Goal: Task Accomplishment & Management: Manage account settings

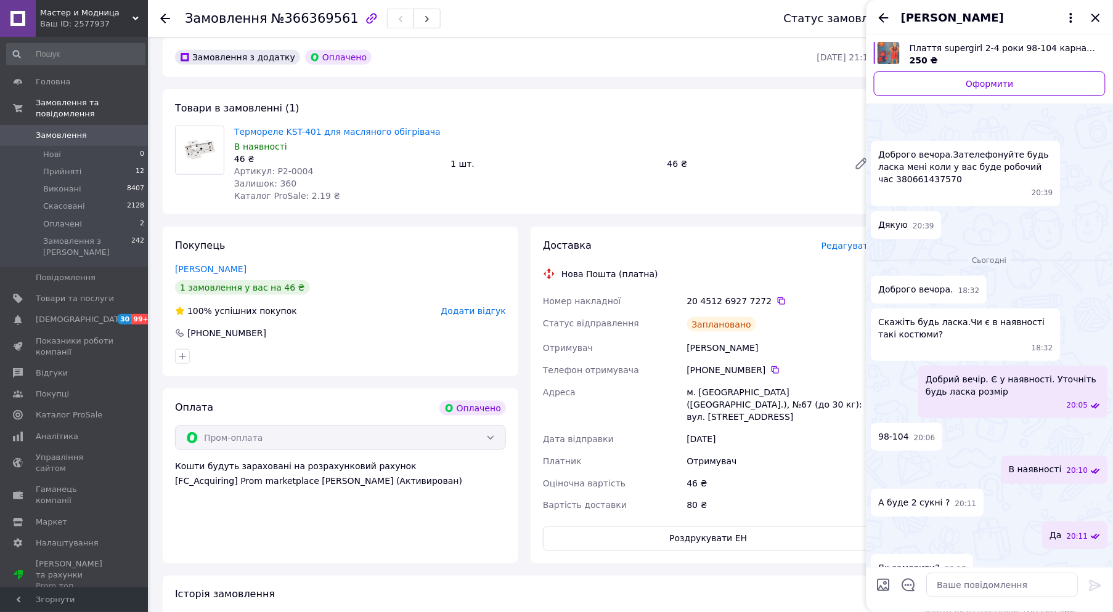
scroll to position [544, 0]
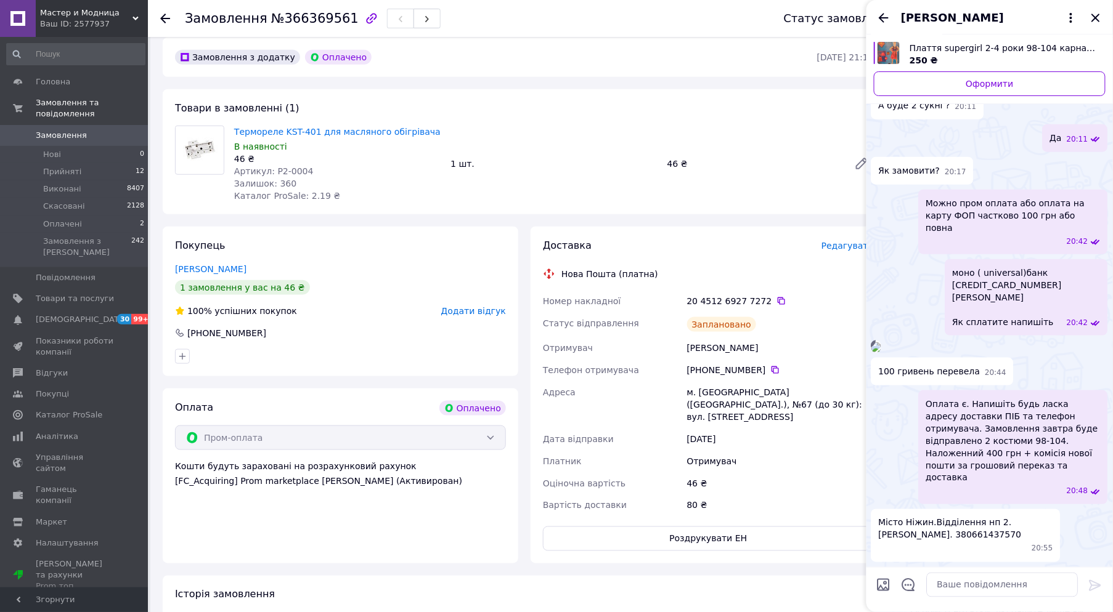
click at [93, 8] on span "Мастер и Модница" at bounding box center [86, 12] width 92 height 11
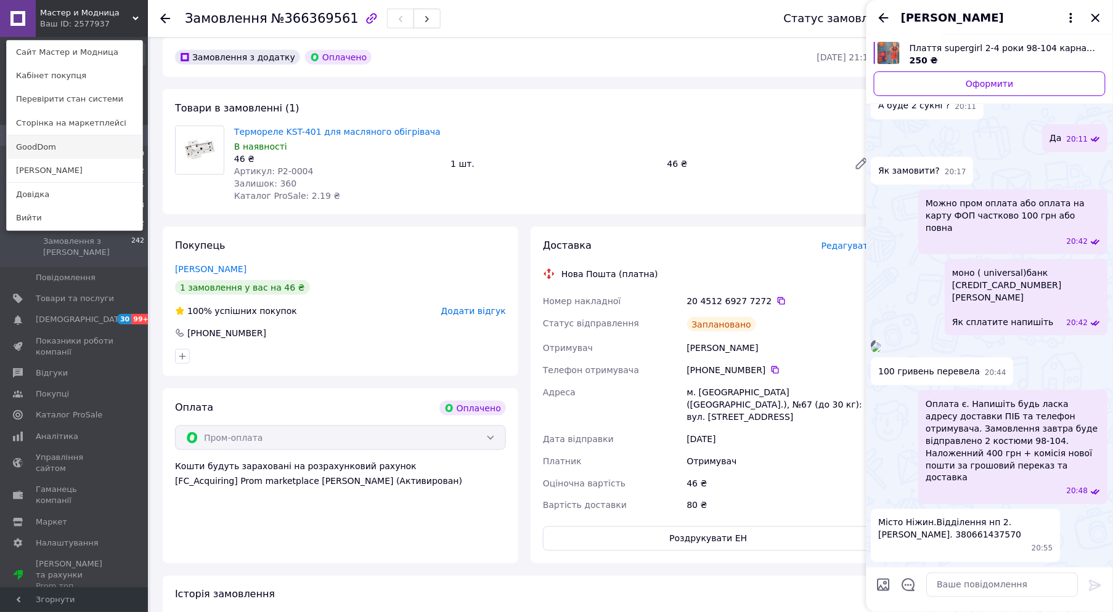
click at [42, 149] on link "GoodDom" at bounding box center [75, 147] width 136 height 23
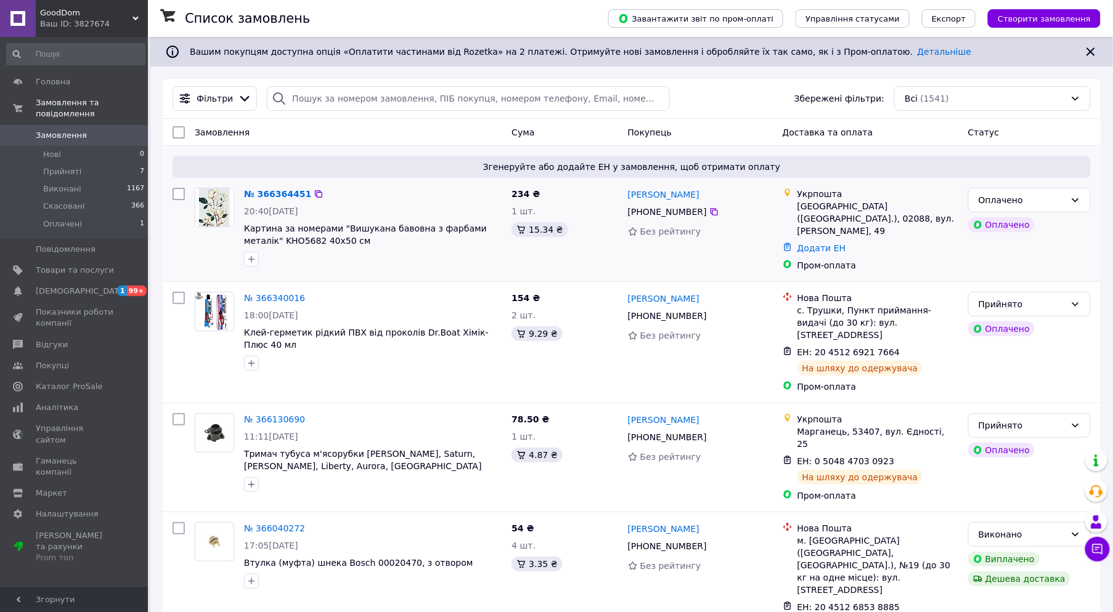
click at [280, 201] on div "№ 366364451" at bounding box center [278, 194] width 70 height 15
click at [280, 195] on link "№ 366364451" at bounding box center [277, 194] width 67 height 10
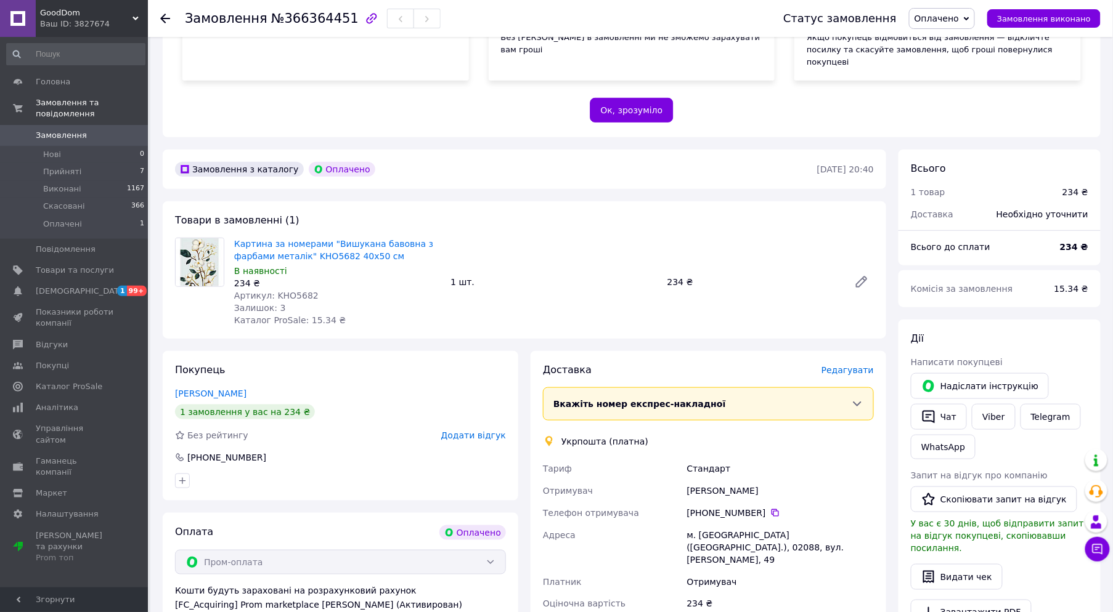
scroll to position [274, 0]
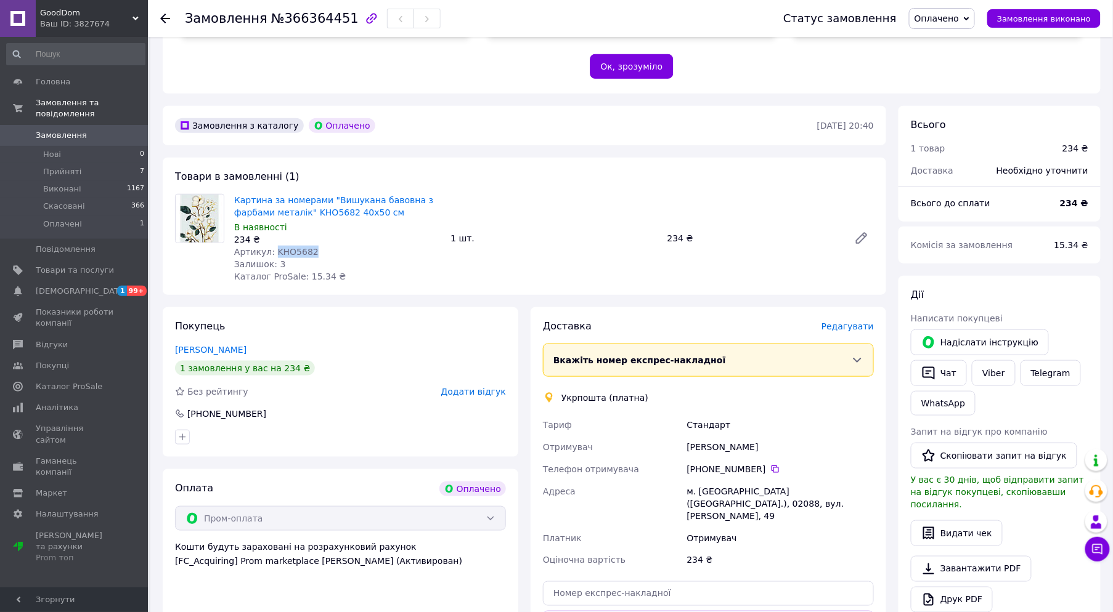
drag, startPoint x: 320, startPoint y: 222, endPoint x: 271, endPoint y: 225, distance: 49.3
click at [271, 246] on div "Артикул: KHO5682" at bounding box center [337, 252] width 206 height 12
copy span "KHO5682"
click at [948, 18] on span "Оплачено" at bounding box center [936, 19] width 44 height 10
click at [951, 39] on li "Прийнято" at bounding box center [941, 43] width 65 height 18
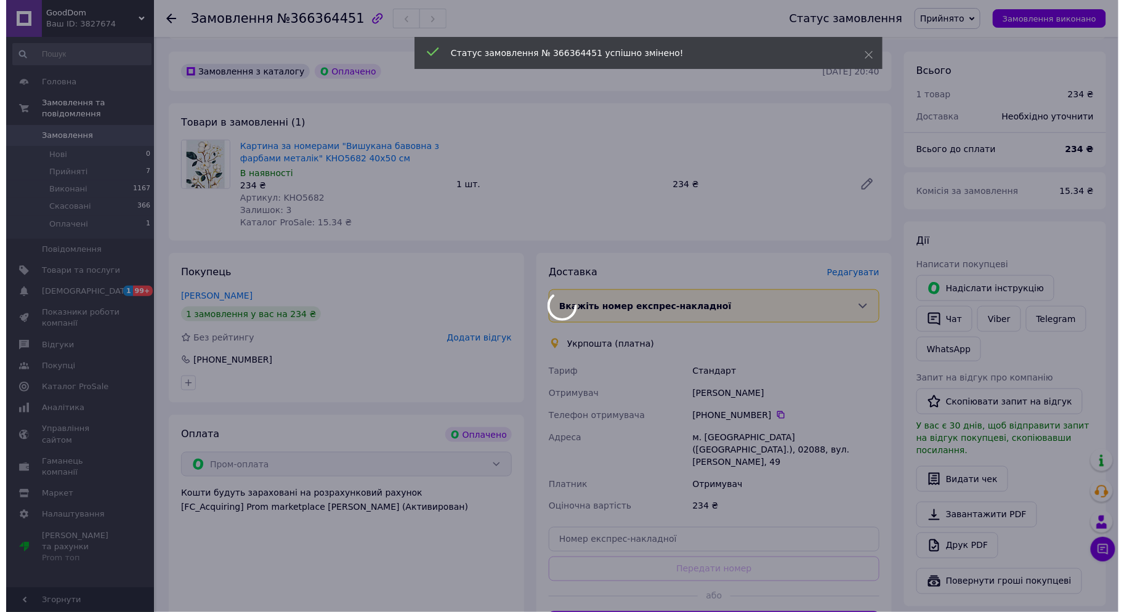
scroll to position [410, 0]
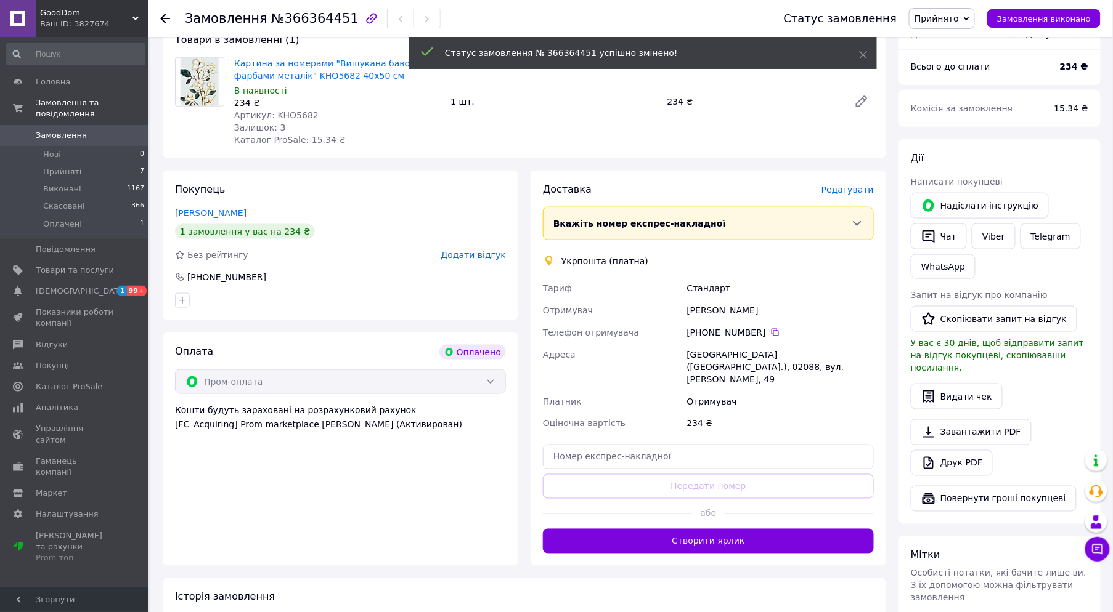
click at [856, 185] on span "Редагувати" at bounding box center [847, 190] width 52 height 10
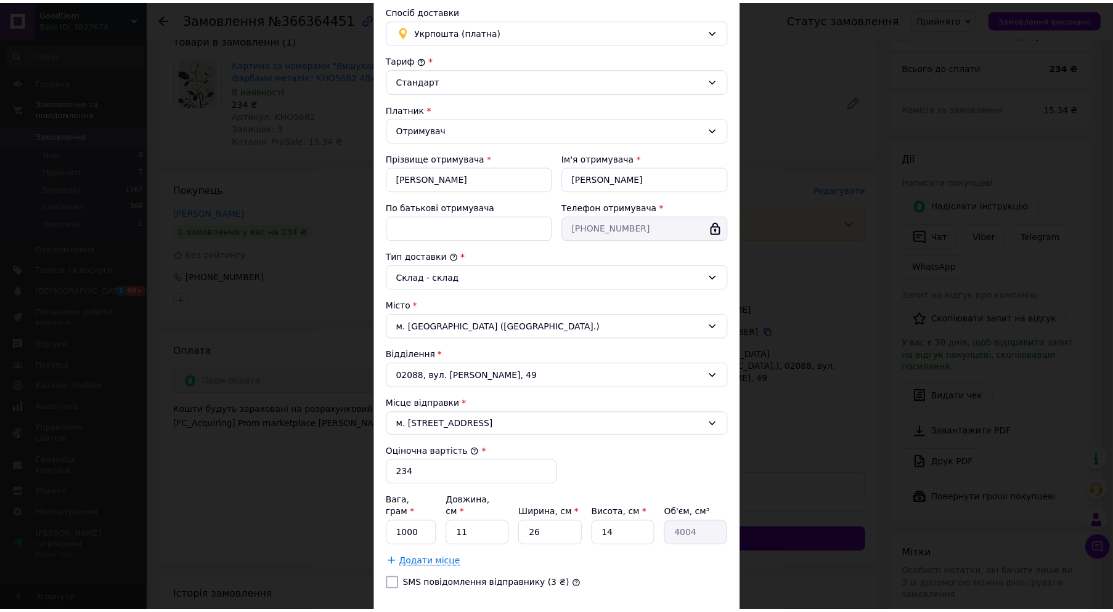
scroll to position [0, 0]
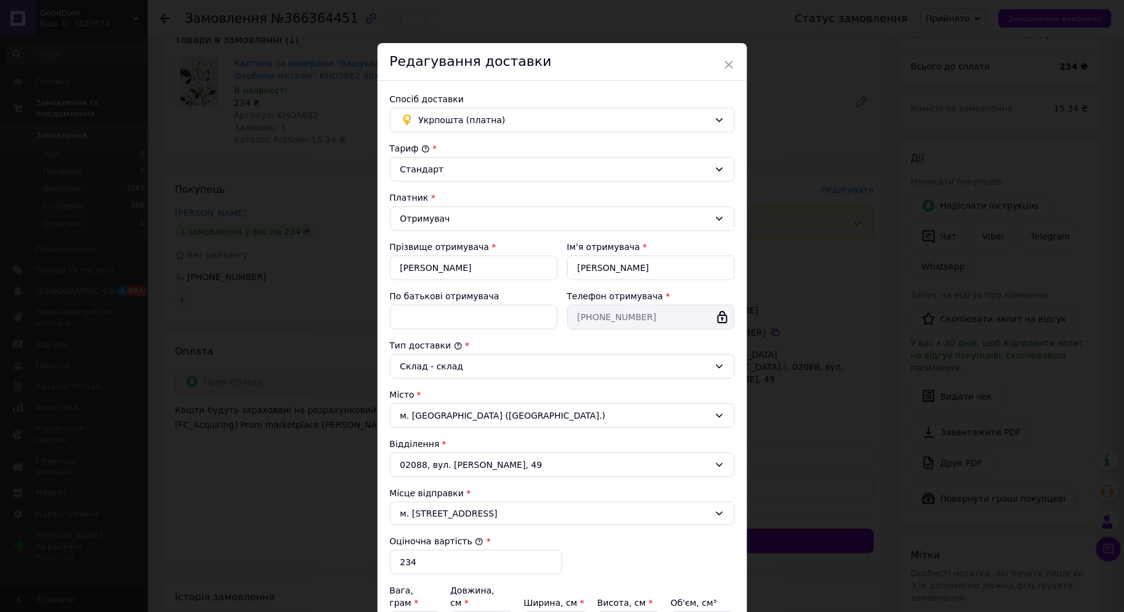
click at [729, 60] on span "×" at bounding box center [729, 64] width 11 height 21
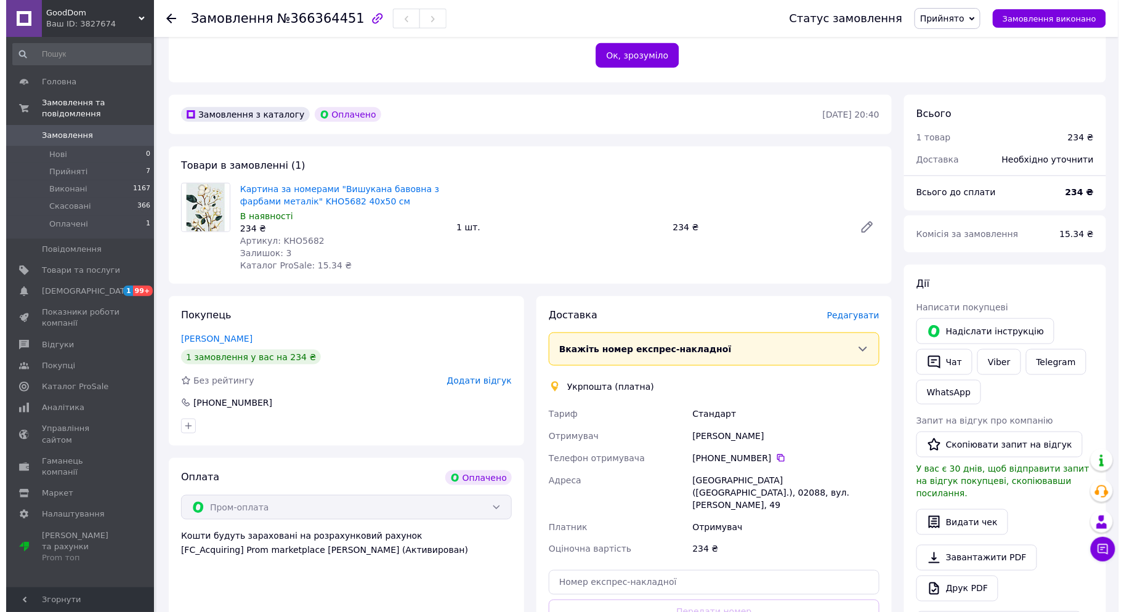
scroll to position [274, 0]
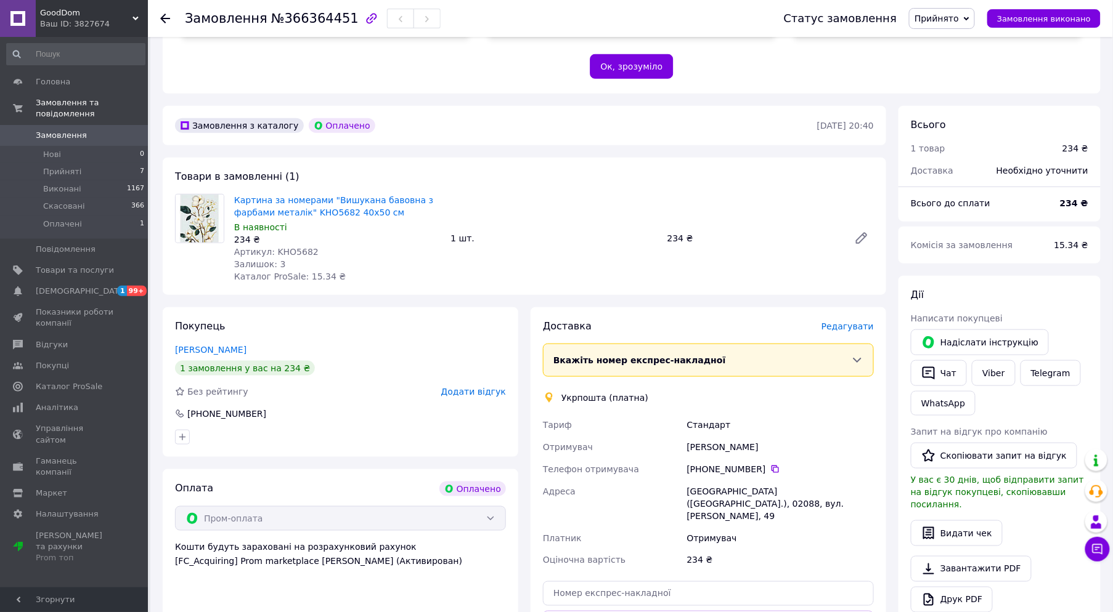
click at [855, 322] on span "Редагувати" at bounding box center [847, 327] width 52 height 10
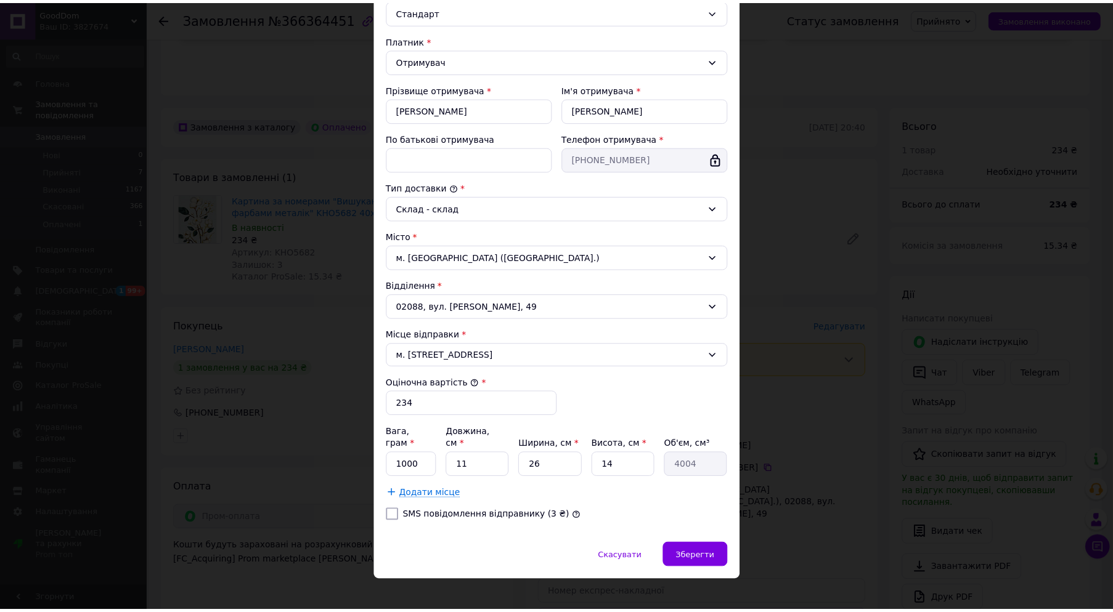
scroll to position [159, 0]
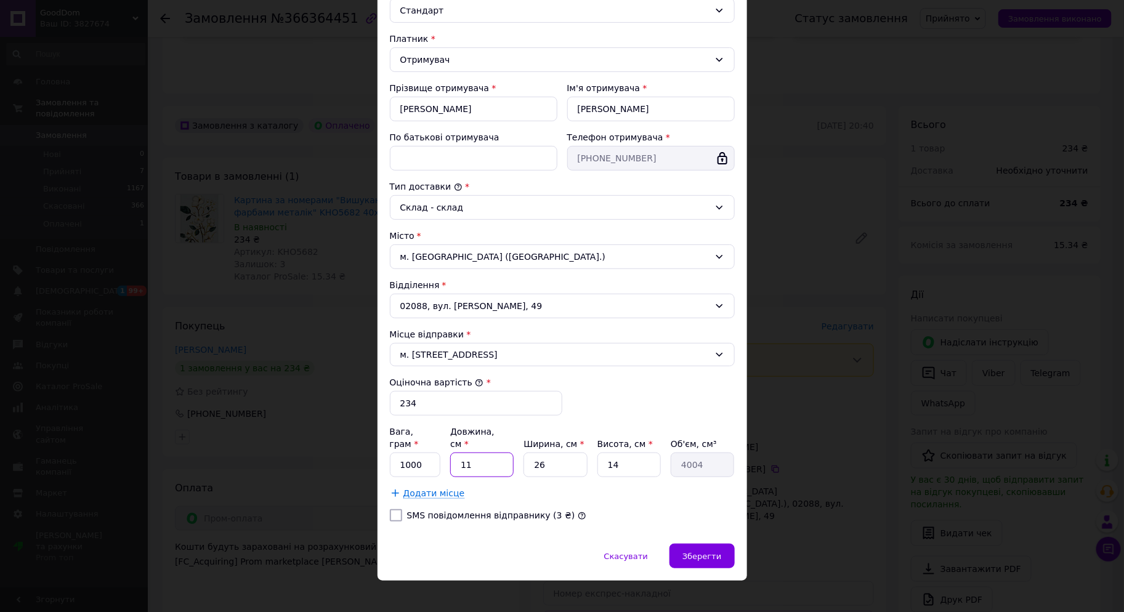
drag, startPoint x: 485, startPoint y: 453, endPoint x: 448, endPoint y: 463, distance: 38.9
click at [450, 463] on div "11" at bounding box center [481, 465] width 63 height 25
type input "5"
type input "1820"
type input "50"
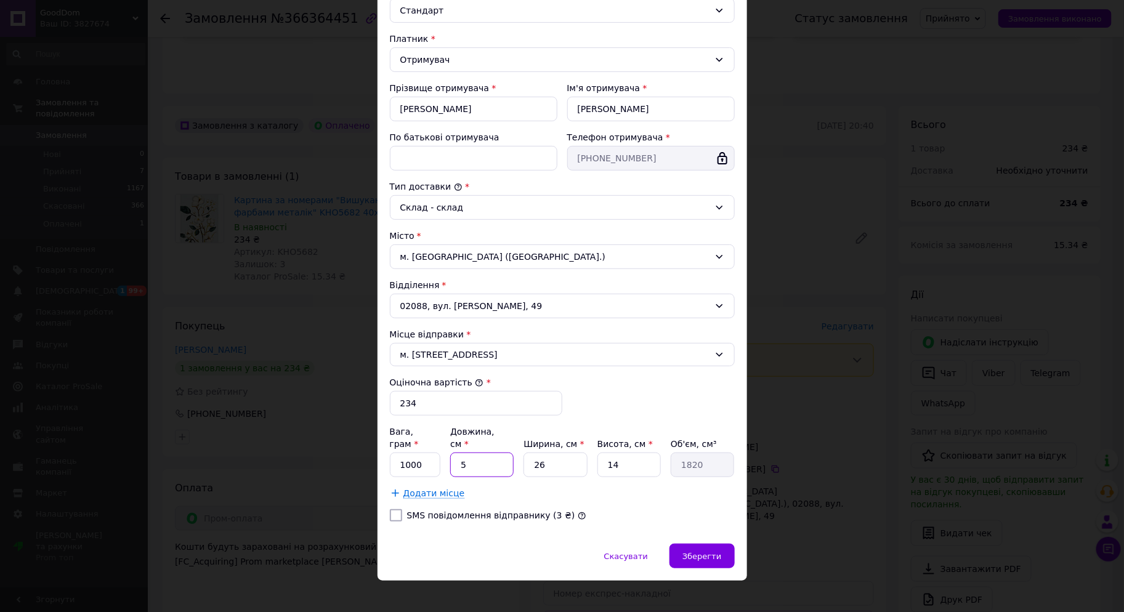
type input "18200"
type input "50"
drag, startPoint x: 545, startPoint y: 452, endPoint x: 495, endPoint y: 463, distance: 50.5
click at [495, 463] on div "Вага, грам * 1000 Довжина, см * 50 Ширина, см * 26 Висота, см * 14 Об'єм, см³ 1…" at bounding box center [562, 452] width 345 height 52
type input "4"
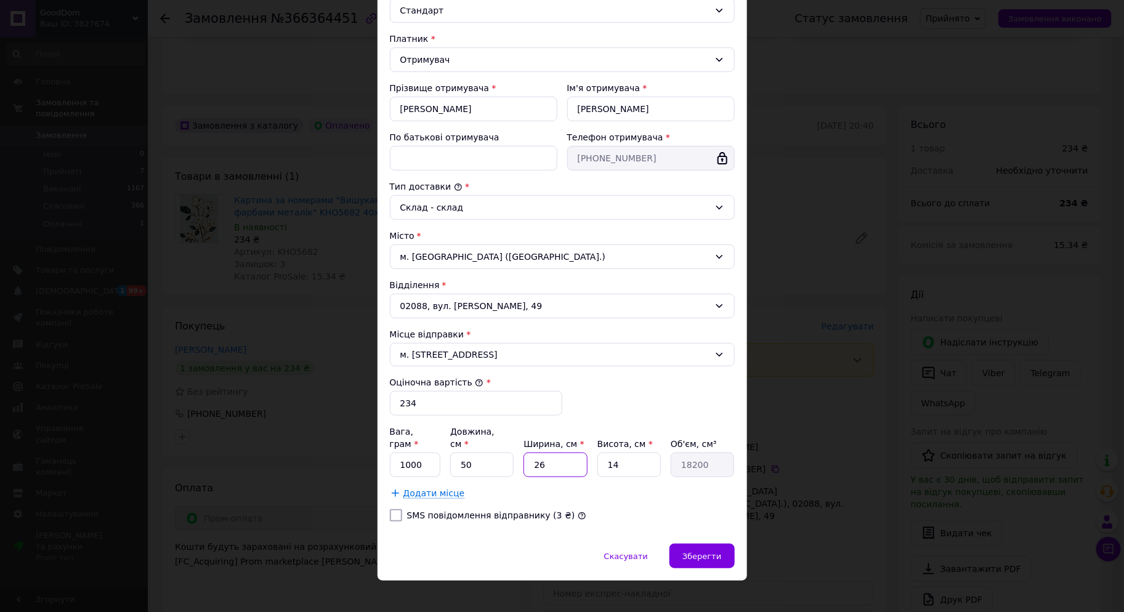
type input "2800"
type input "40"
type input "28000"
type input "40"
drag, startPoint x: 618, startPoint y: 457, endPoint x: 594, endPoint y: 463, distance: 24.8
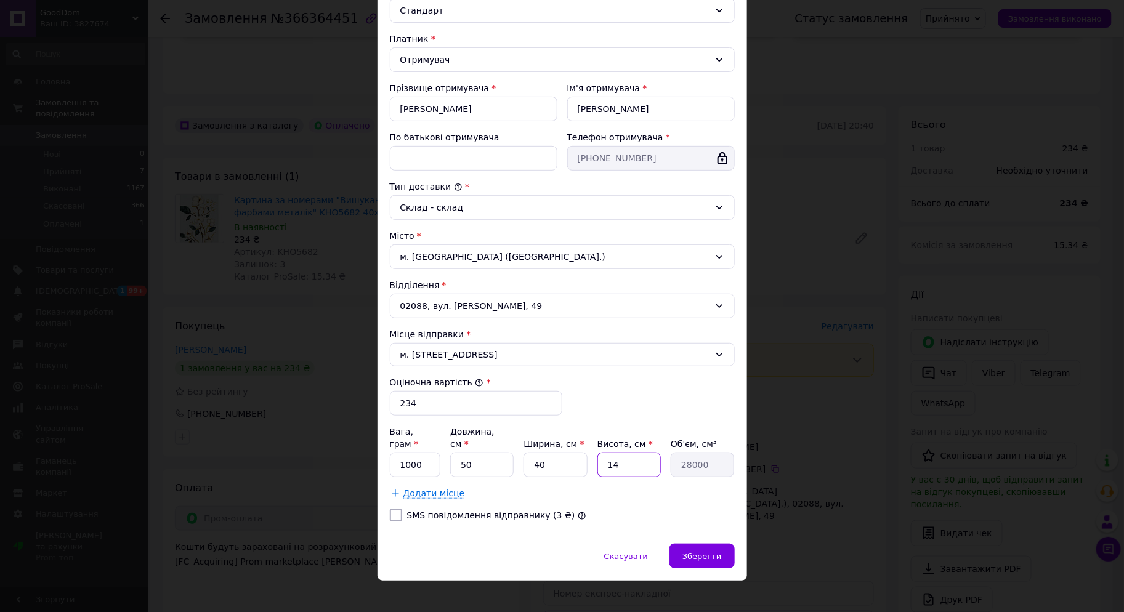
click at [595, 463] on div "Вага, грам * 1000 Довжина, см * 50 Ширина, см * 40 Висота, см * 14 Об'єм, см³ 2…" at bounding box center [562, 452] width 345 height 52
type input "5"
type input "10000"
type input "5"
click at [691, 552] on span "Зберегти" at bounding box center [702, 556] width 39 height 9
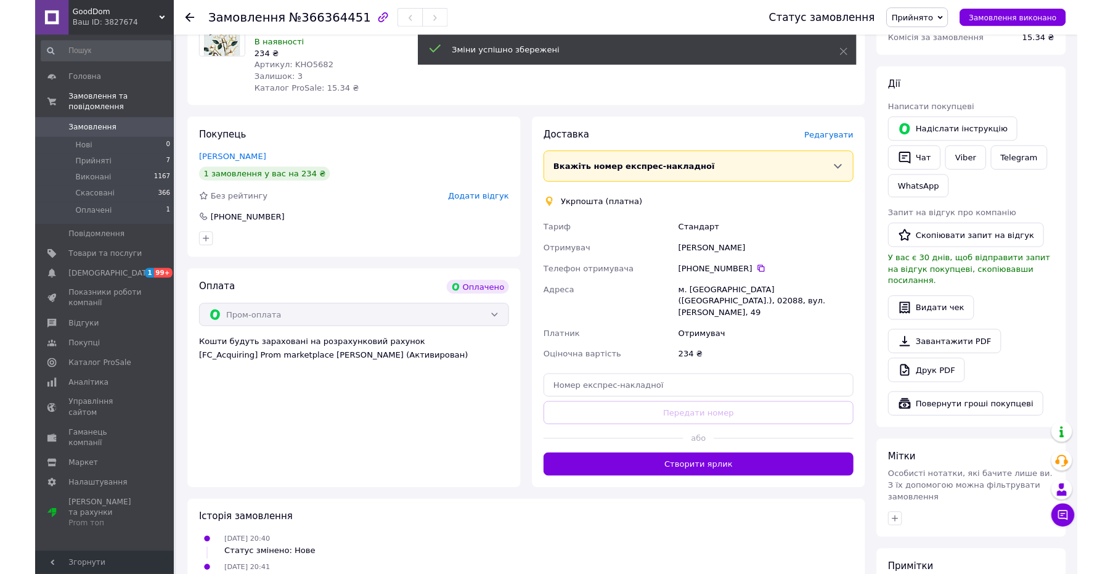
scroll to position [479, 0]
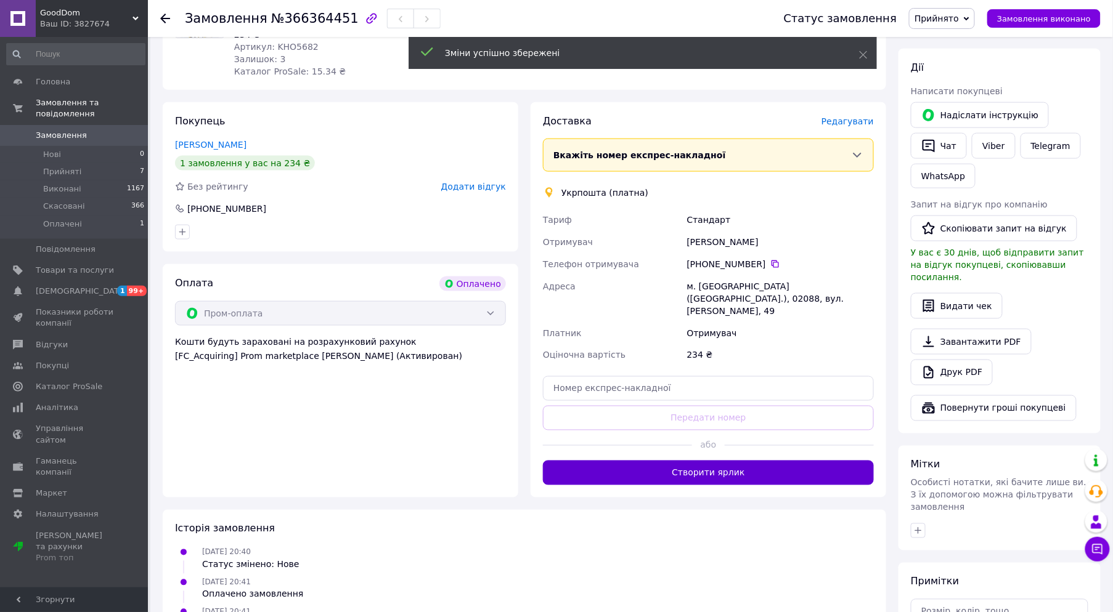
click at [705, 461] on button "Створити ярлик" at bounding box center [708, 473] width 331 height 25
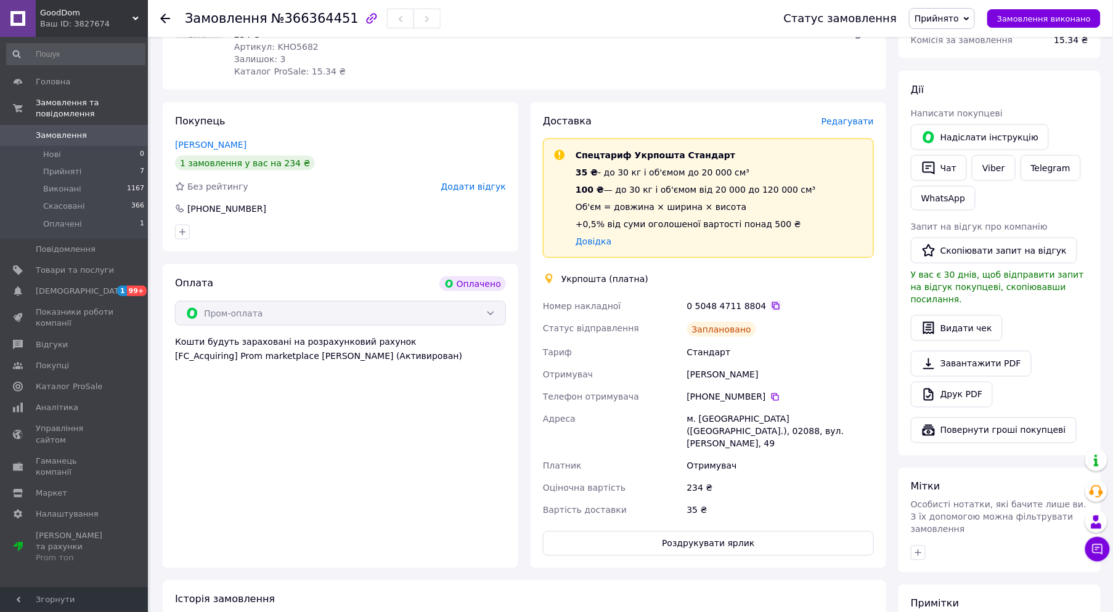
click at [772, 303] on icon at bounding box center [775, 306] width 7 height 7
drag, startPoint x: 765, startPoint y: 346, endPoint x: 686, endPoint y: 347, distance: 78.3
click at [686, 364] on div "[PERSON_NAME]" at bounding box center [780, 375] width 192 height 22
copy div "[PERSON_NAME]"
click at [771, 392] on icon at bounding box center [775, 397] width 10 height 10
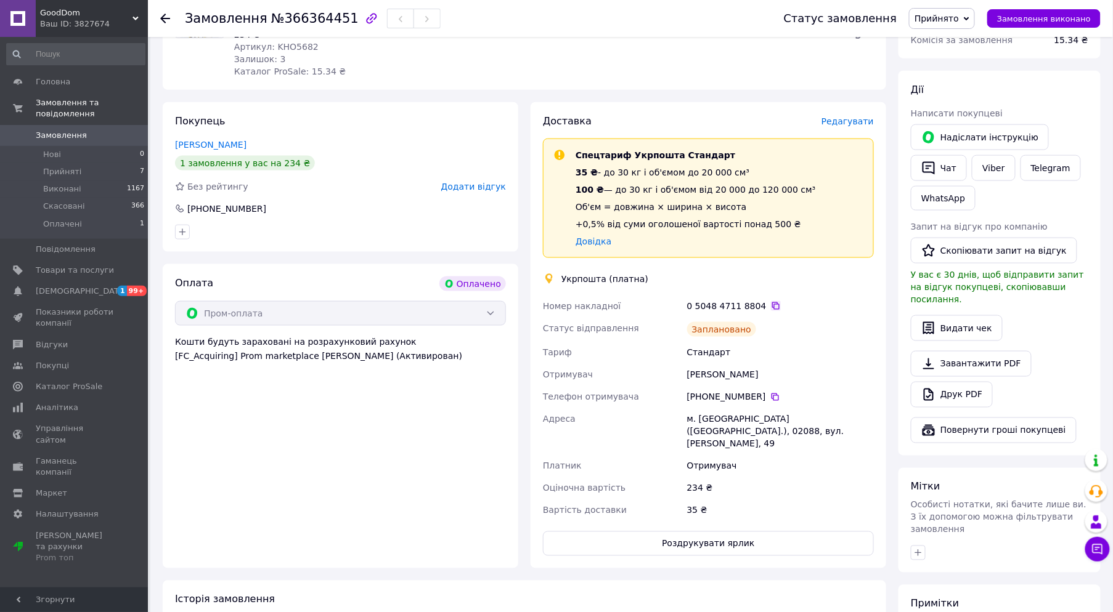
click at [771, 301] on icon at bounding box center [776, 306] width 10 height 10
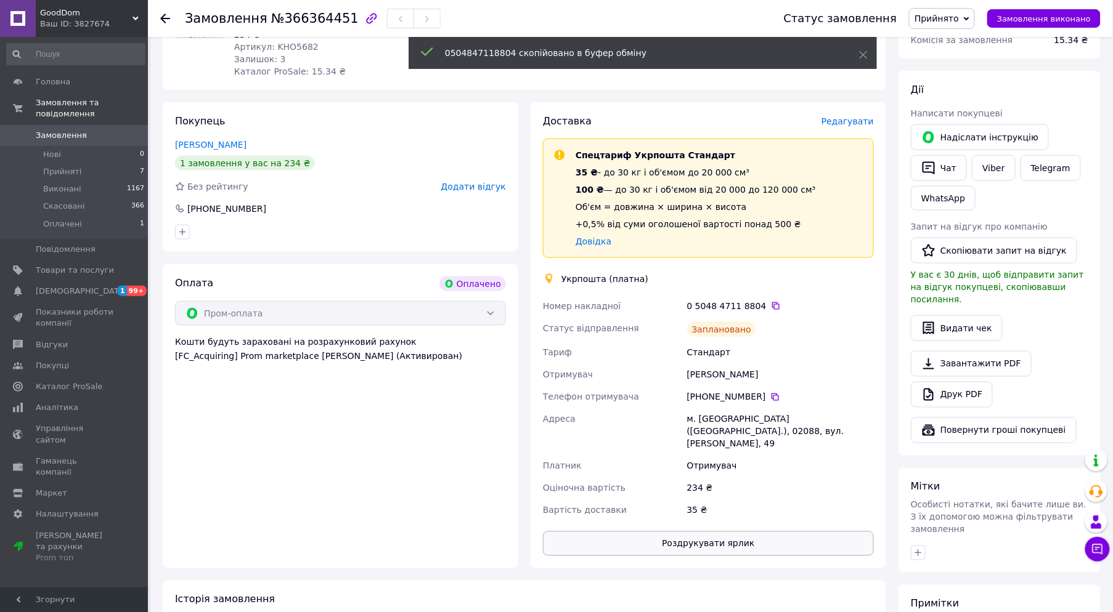
click at [728, 532] on button "Роздрукувати ярлик" at bounding box center [708, 544] width 331 height 25
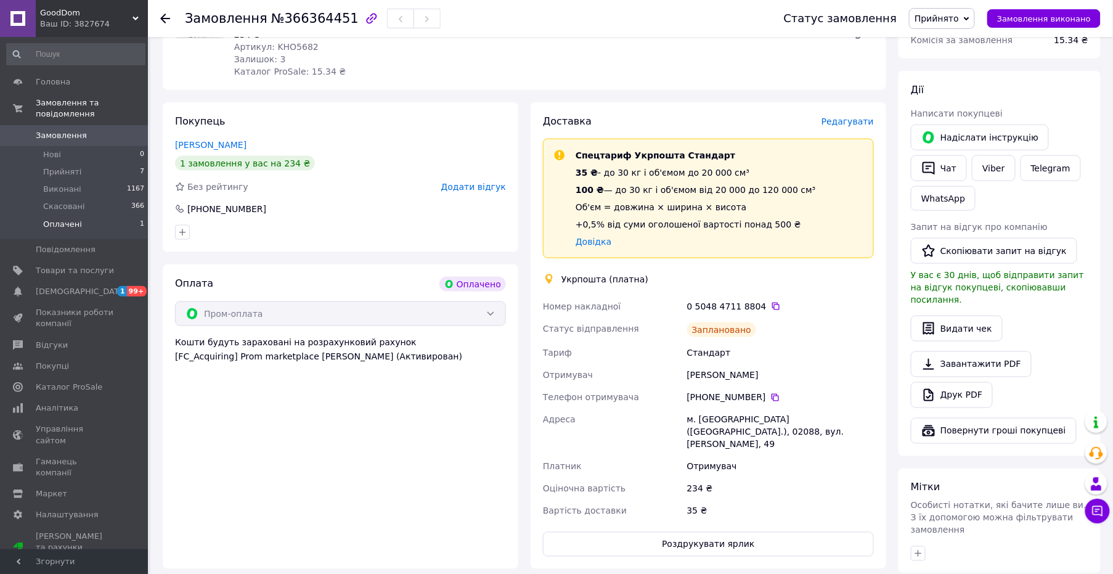
click at [69, 219] on span "Оплачені" at bounding box center [62, 224] width 39 height 11
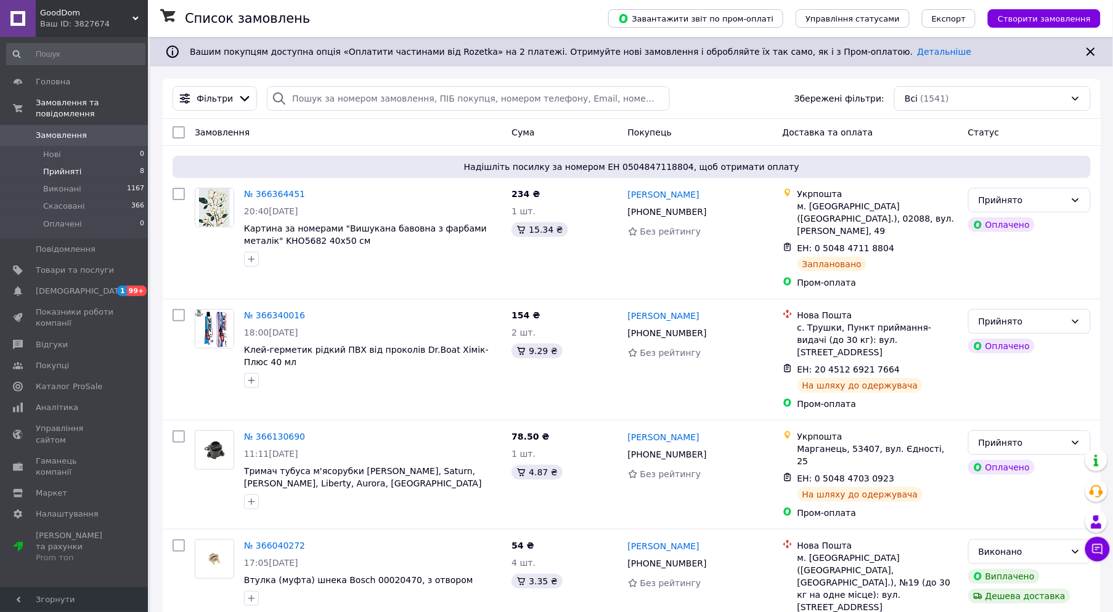
click at [113, 163] on li "Прийняті 8" at bounding box center [76, 171] width 152 height 17
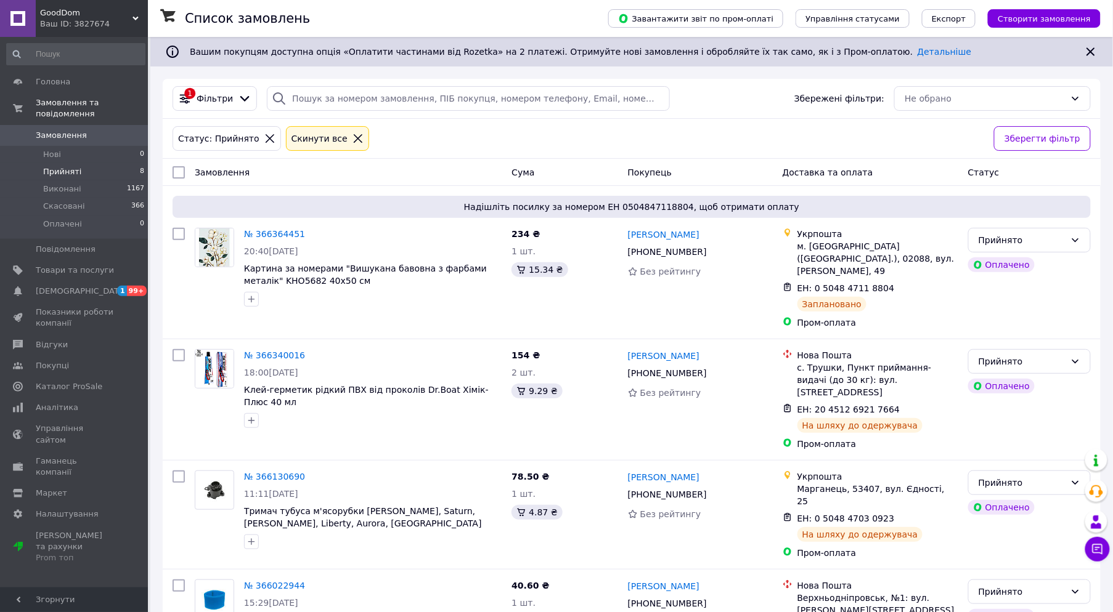
click at [89, 23] on div "Ваш ID: 3827674" at bounding box center [94, 23] width 108 height 11
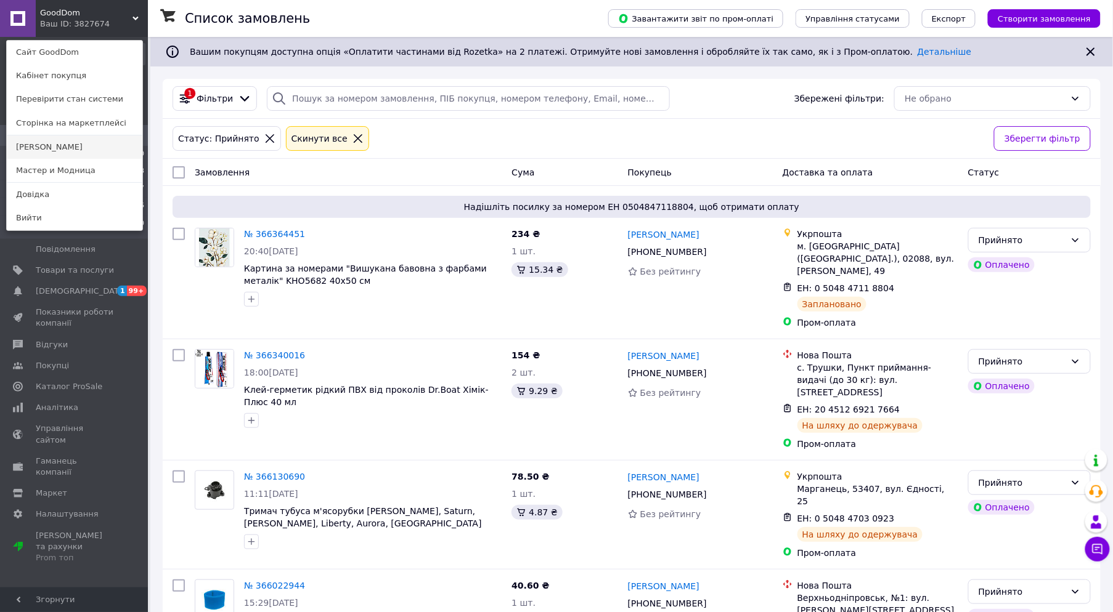
click at [41, 149] on link "[PERSON_NAME]" at bounding box center [75, 147] width 136 height 23
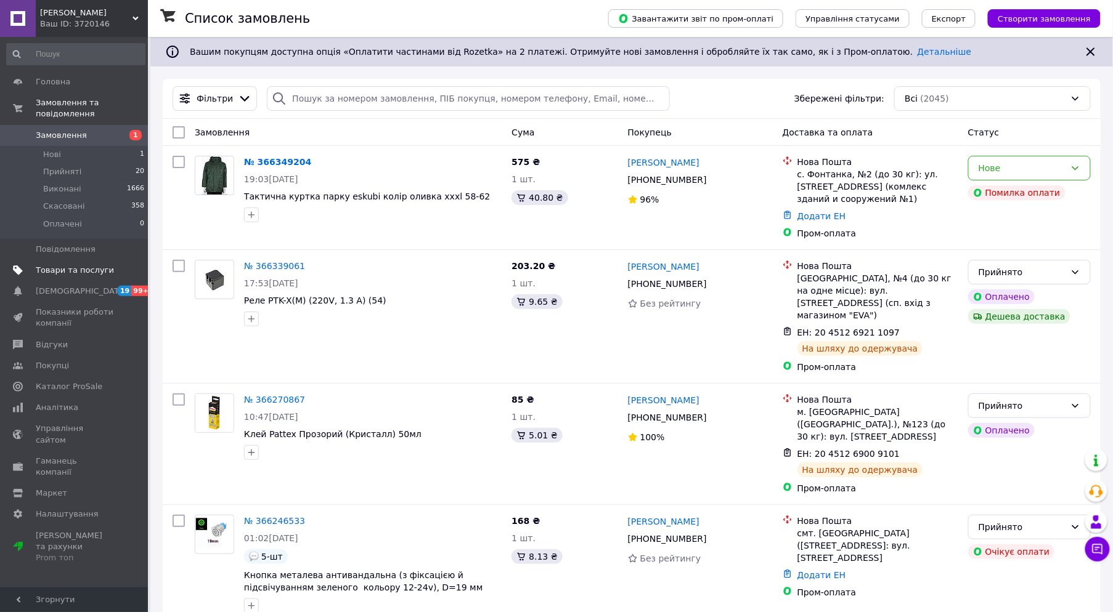
click at [66, 265] on span "Товари та послуги" at bounding box center [75, 270] width 78 height 11
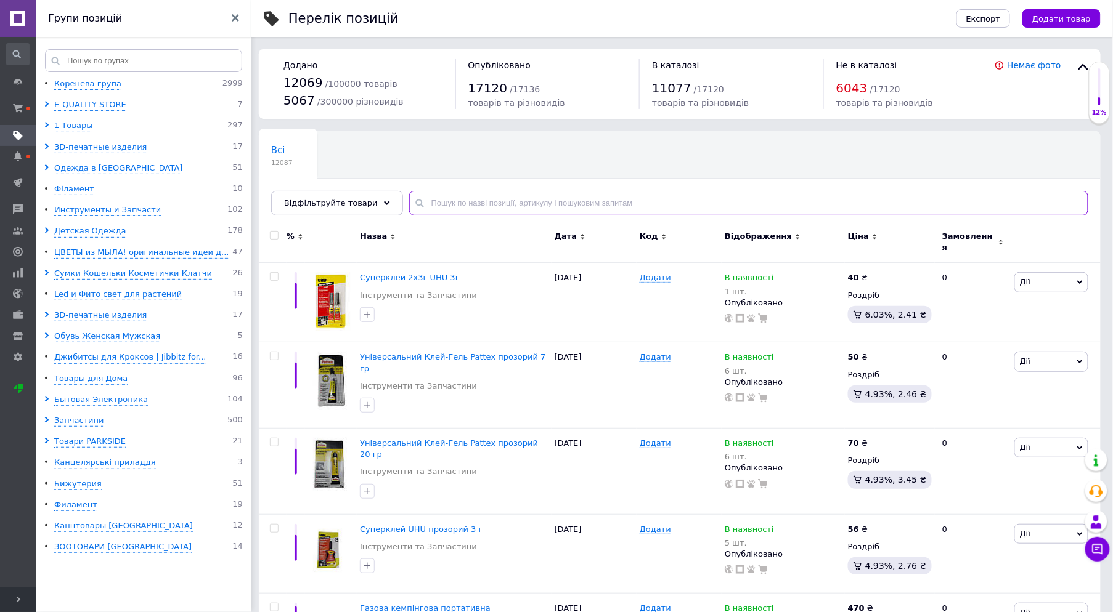
click at [525, 205] on input "text" at bounding box center [748, 203] width 679 height 25
paste input "0000156"
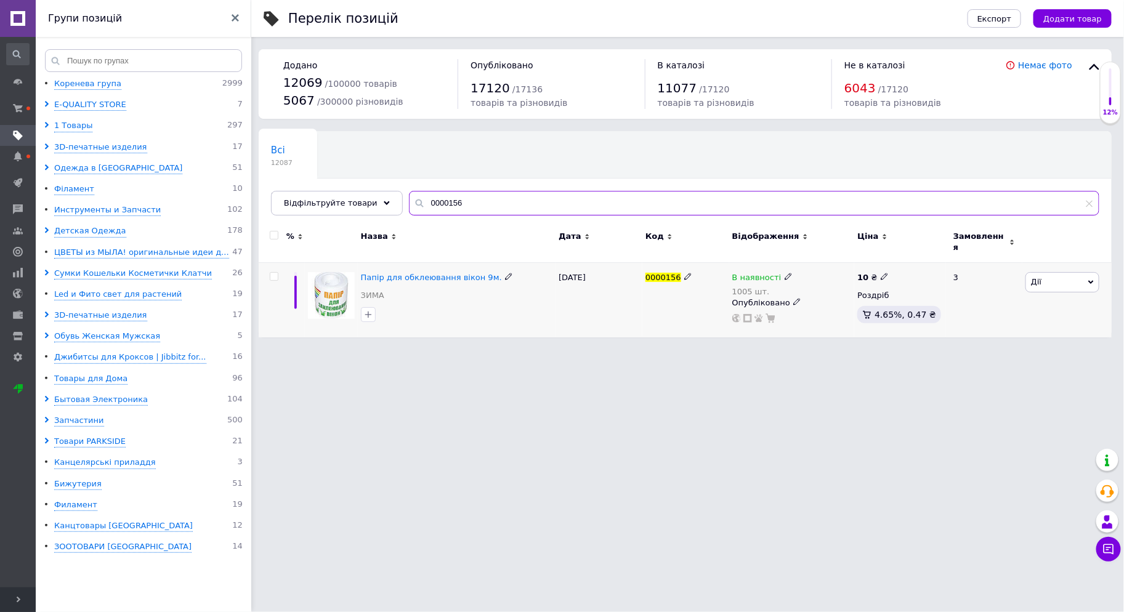
type input "0000156"
click at [785, 273] on icon at bounding box center [788, 276] width 7 height 7
click at [809, 285] on li "Немає в наявності" at bounding box center [855, 293] width 117 height 17
drag, startPoint x: 823, startPoint y: 312, endPoint x: 792, endPoint y: 317, distance: 31.8
click at [792, 317] on div "Наявність Немає в наявності В наявності Під замовлення Готово до відправки Зали…" at bounding box center [874, 286] width 168 height 100
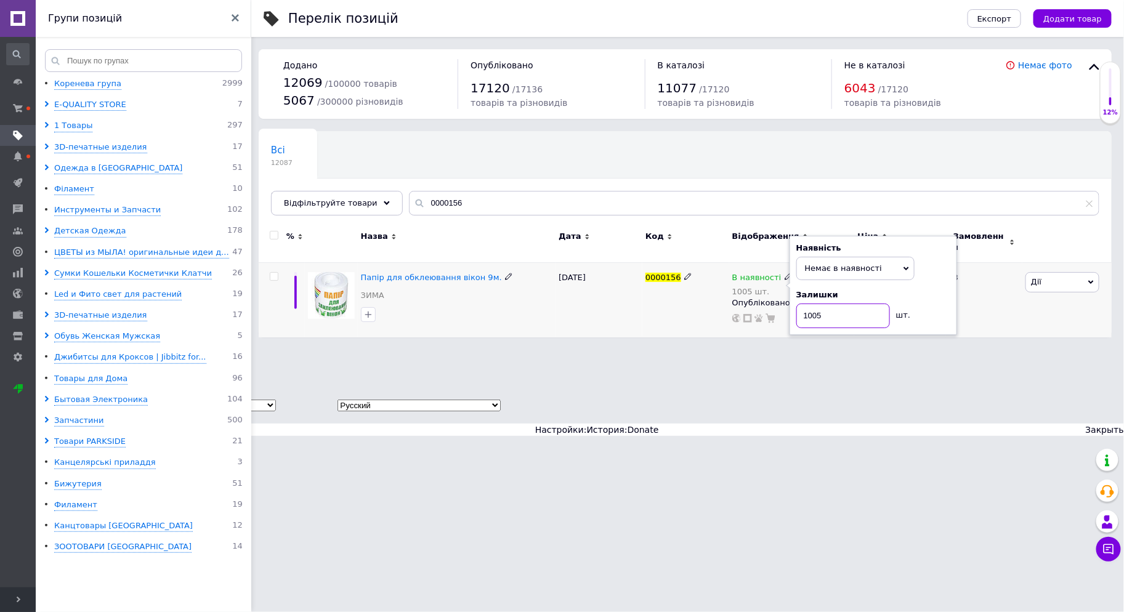
type input "0"
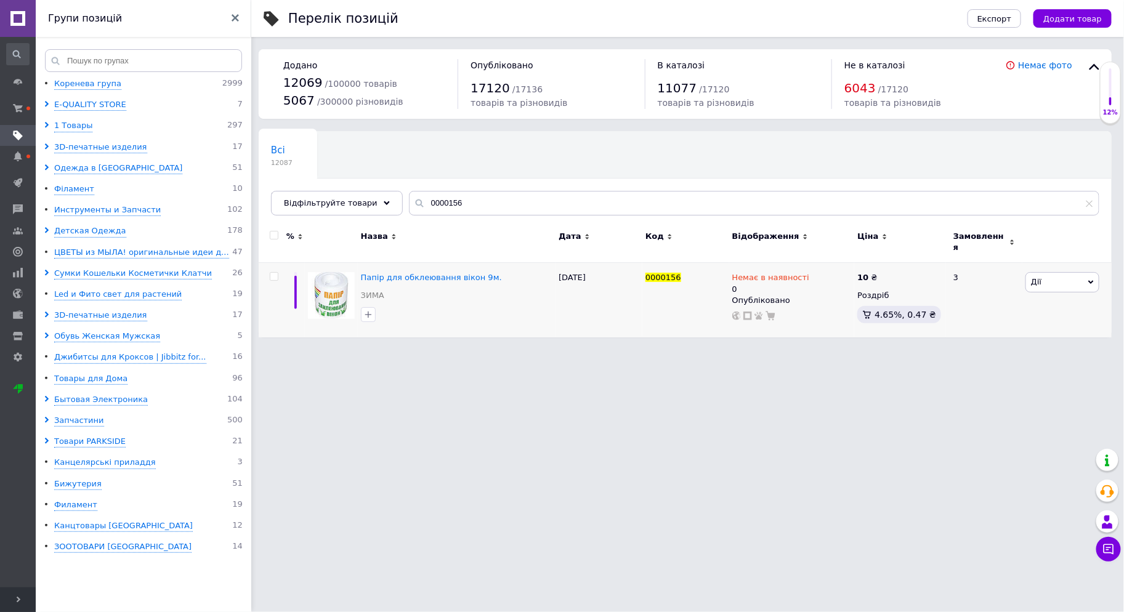
drag, startPoint x: 18, startPoint y: 594, endPoint x: 39, endPoint y: 433, distance: 162.1
click at [17, 594] on span "Розгорнути" at bounding box center [18, 600] width 36 height 25
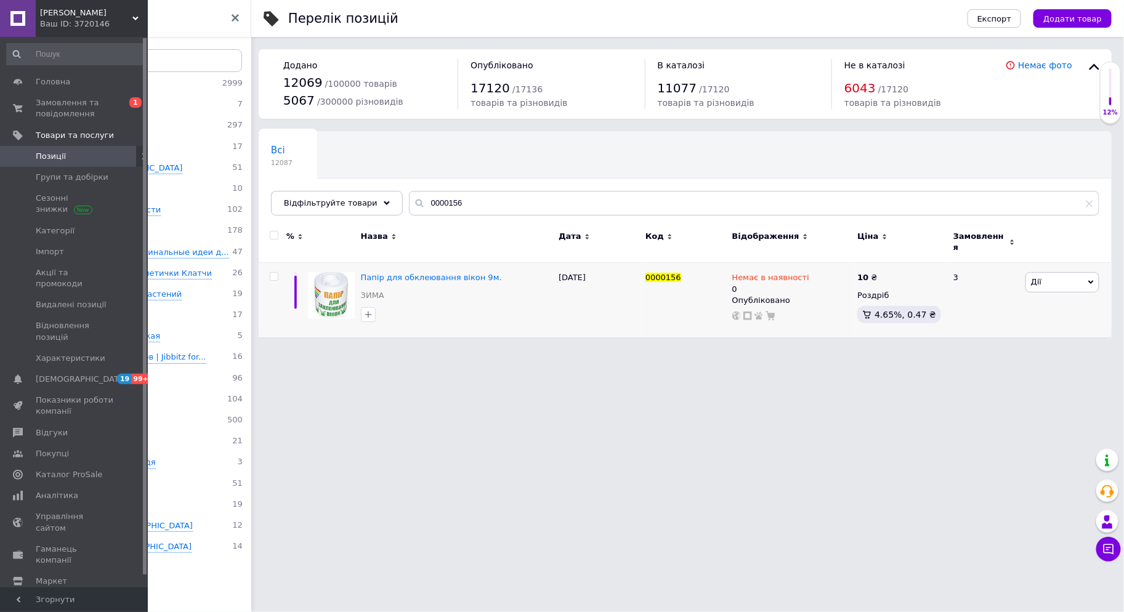
click at [54, 17] on span "[PERSON_NAME]" at bounding box center [86, 12] width 92 height 11
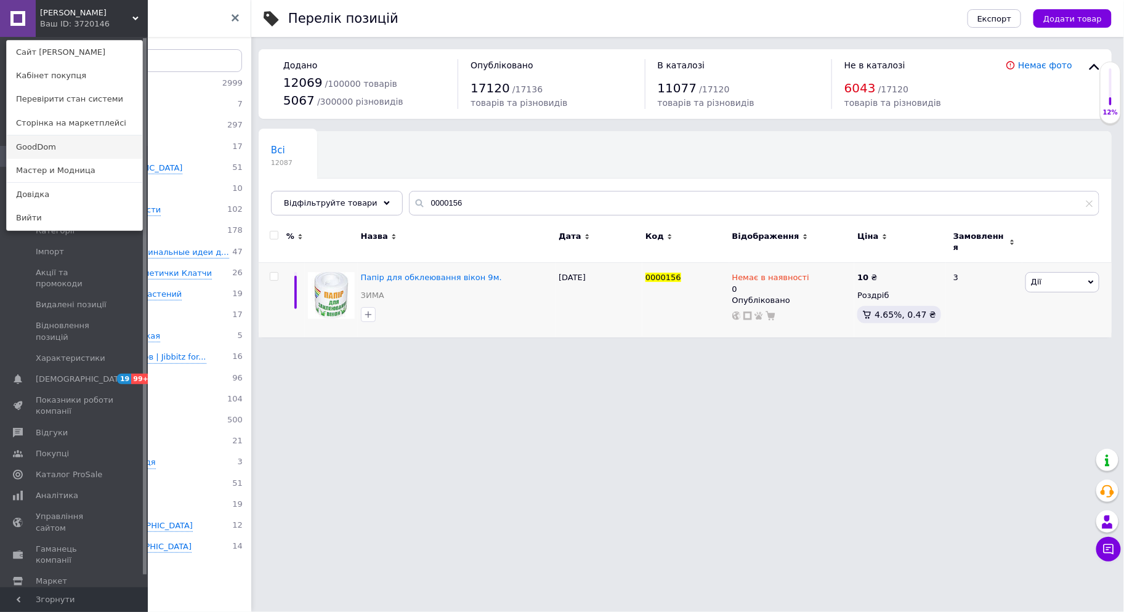
click at [50, 146] on link "GoodDom" at bounding box center [75, 147] width 136 height 23
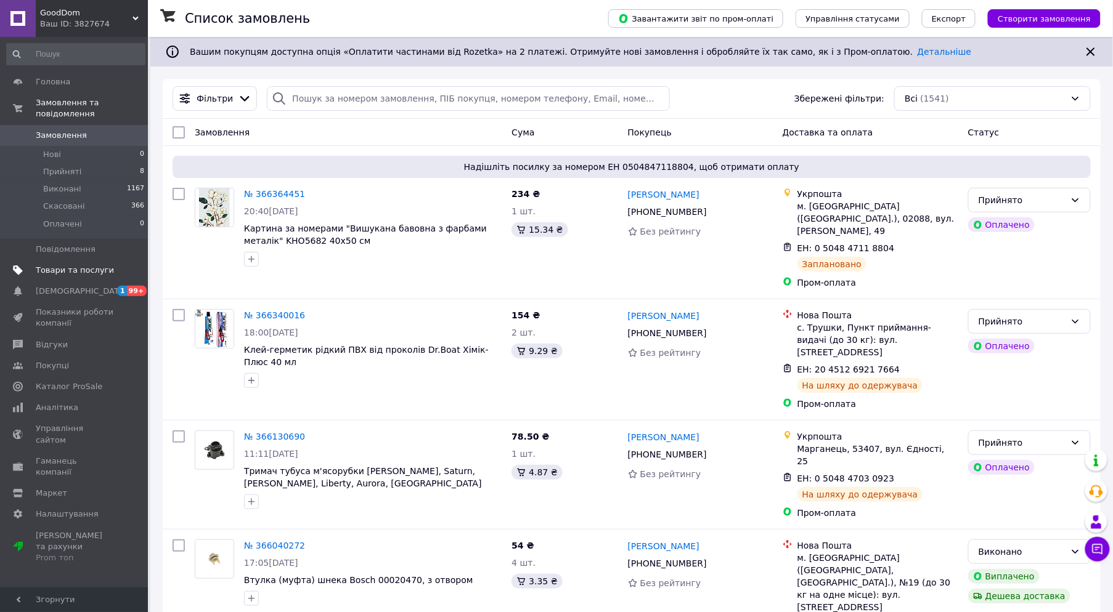
click at [75, 265] on span "Товари та послуги" at bounding box center [75, 270] width 78 height 11
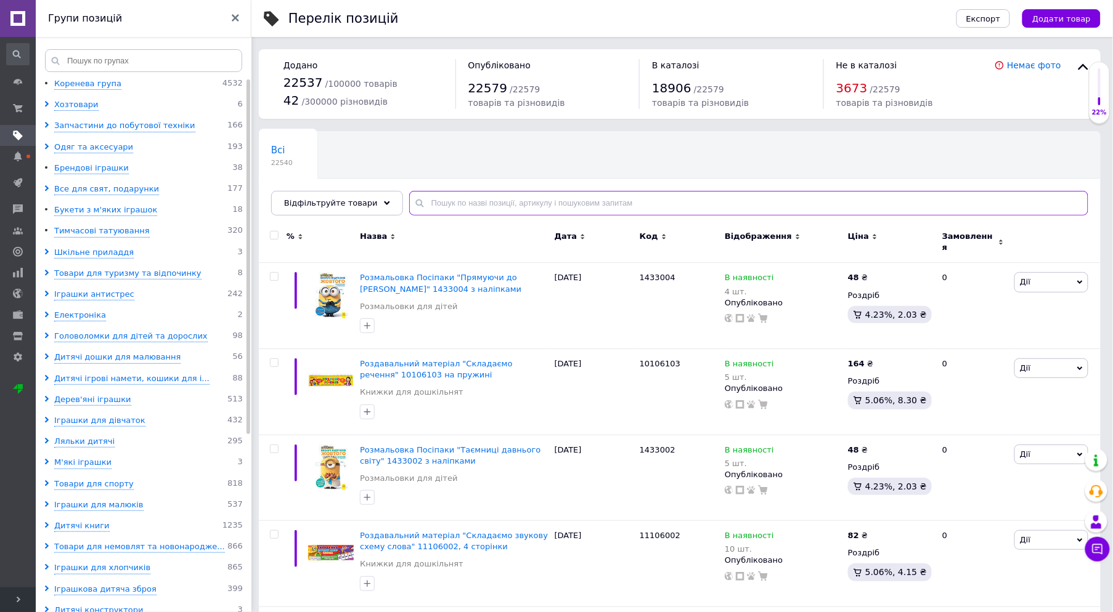
click at [481, 200] on input "text" at bounding box center [748, 203] width 679 height 25
paste input "0000156"
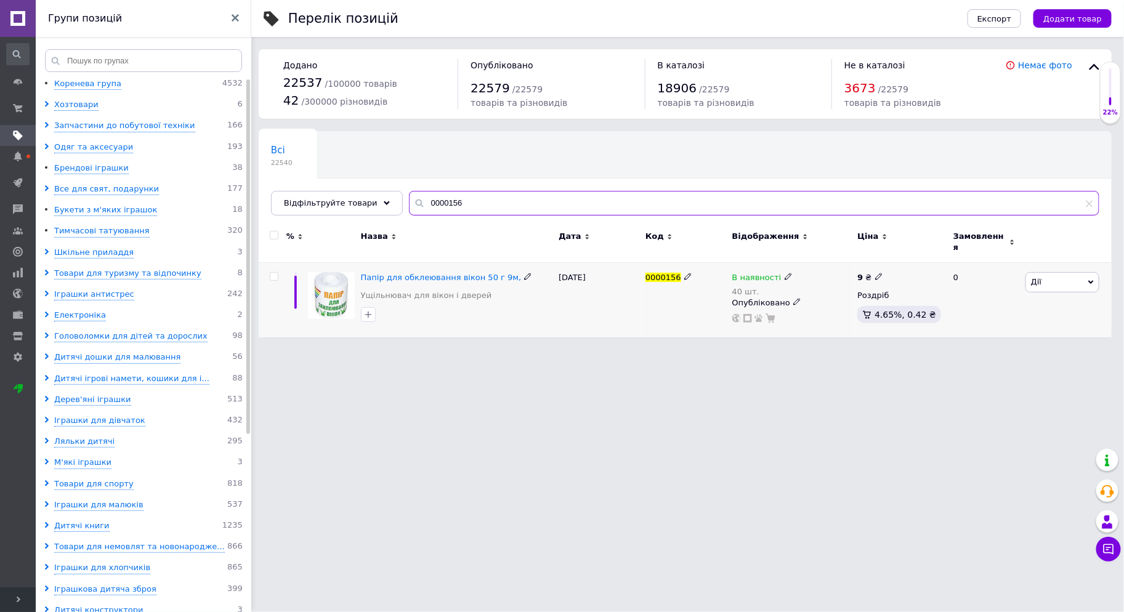
type input "0000156"
click at [785, 273] on icon at bounding box center [788, 276] width 7 height 7
click at [812, 285] on li "Немає в наявності" at bounding box center [855, 293] width 117 height 17
drag, startPoint x: 822, startPoint y: 315, endPoint x: 793, endPoint y: 320, distance: 29.5
click at [793, 320] on div "Наявність Немає в наявності В наявності Під замовлення Готово до відправки Зали…" at bounding box center [874, 286] width 168 height 100
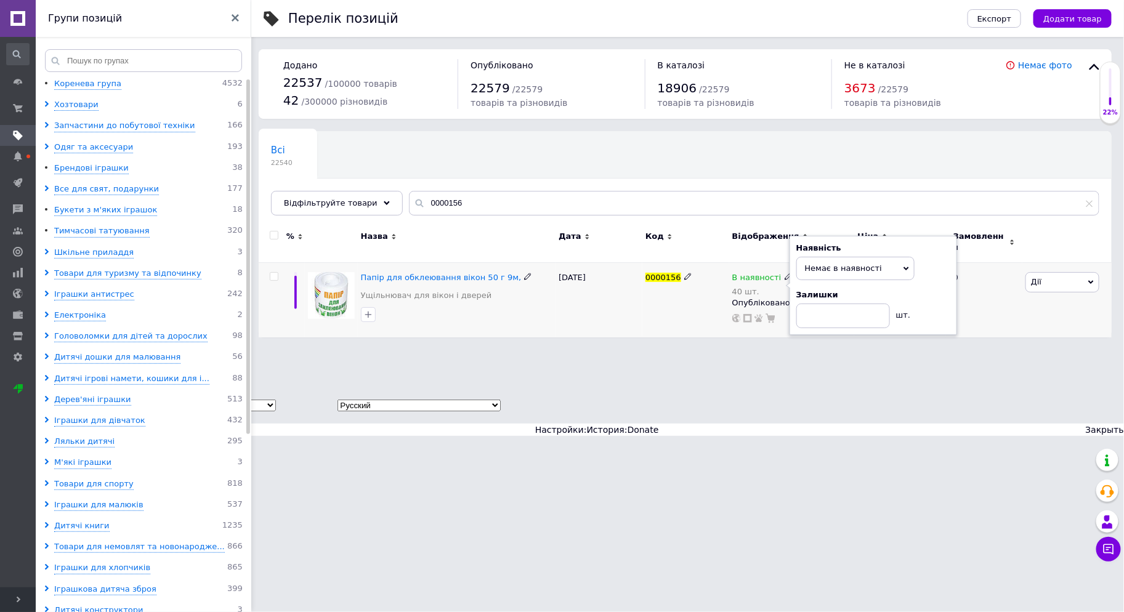
drag, startPoint x: 1020, startPoint y: 317, endPoint x: 989, endPoint y: 312, distance: 31.2
click at [1020, 317] on div "0" at bounding box center [984, 300] width 76 height 75
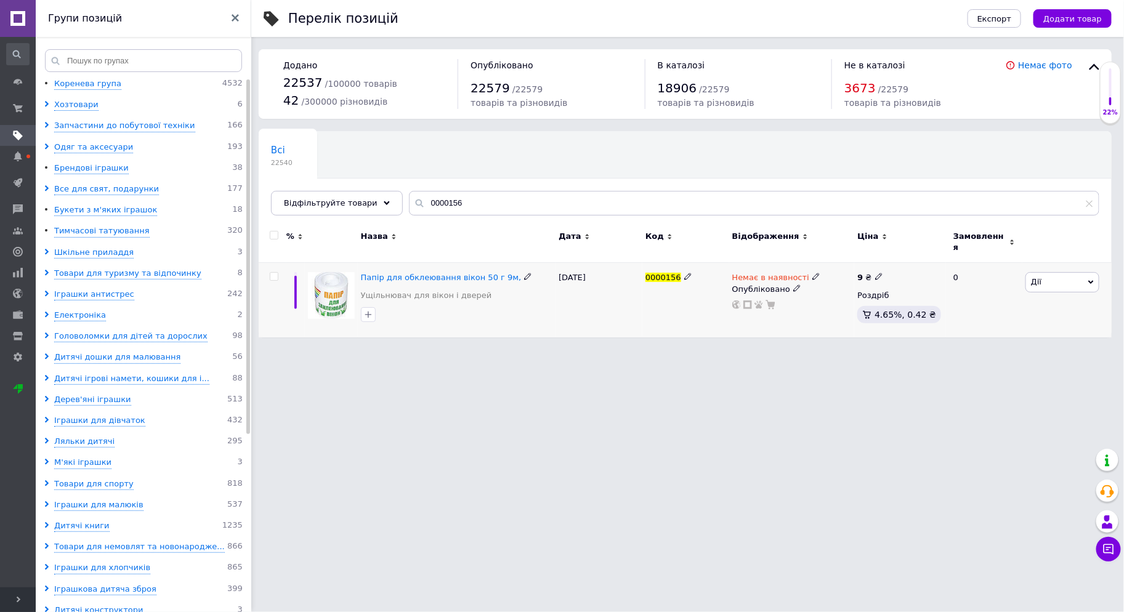
click at [879, 273] on icon at bounding box center [878, 276] width 7 height 7
drag, startPoint x: 908, startPoint y: 255, endPoint x: 879, endPoint y: 261, distance: 30.1
click at [878, 263] on div "9 ₴ Ціна 9 Валюта ₴ $ EUR CHF GBP ¥ PLN ₸ MDL HUF KGS CNY TRY KRW lei Роздріб 4…" at bounding box center [901, 300] width 92 height 75
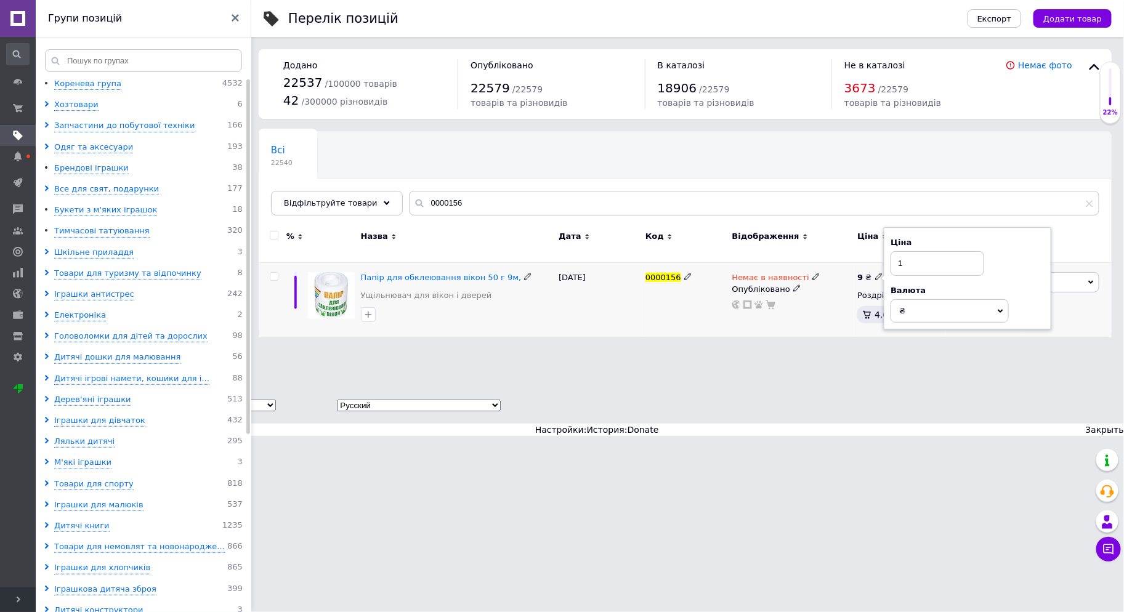
type input "11"
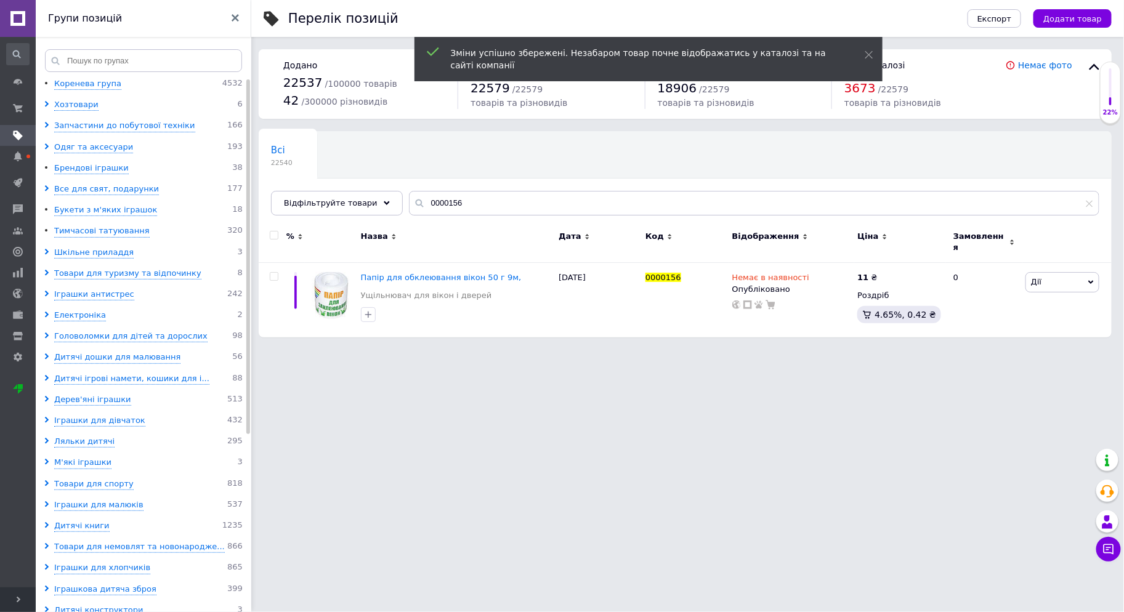
click at [8, 603] on span "Розгорнути" at bounding box center [18, 600] width 36 height 25
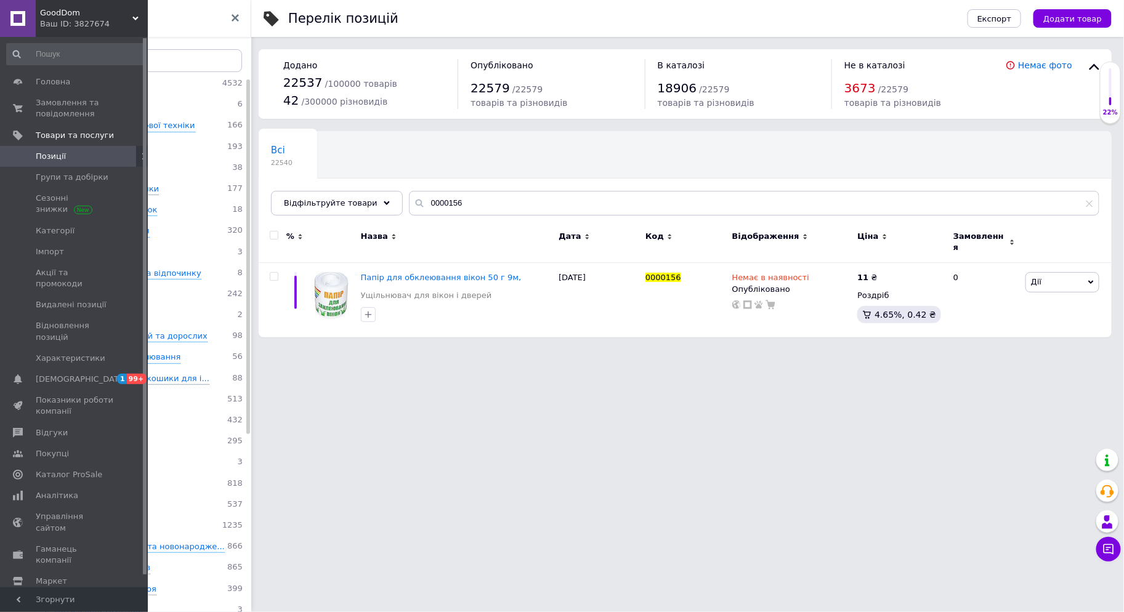
click at [42, 7] on span "GoodDom" at bounding box center [86, 12] width 92 height 11
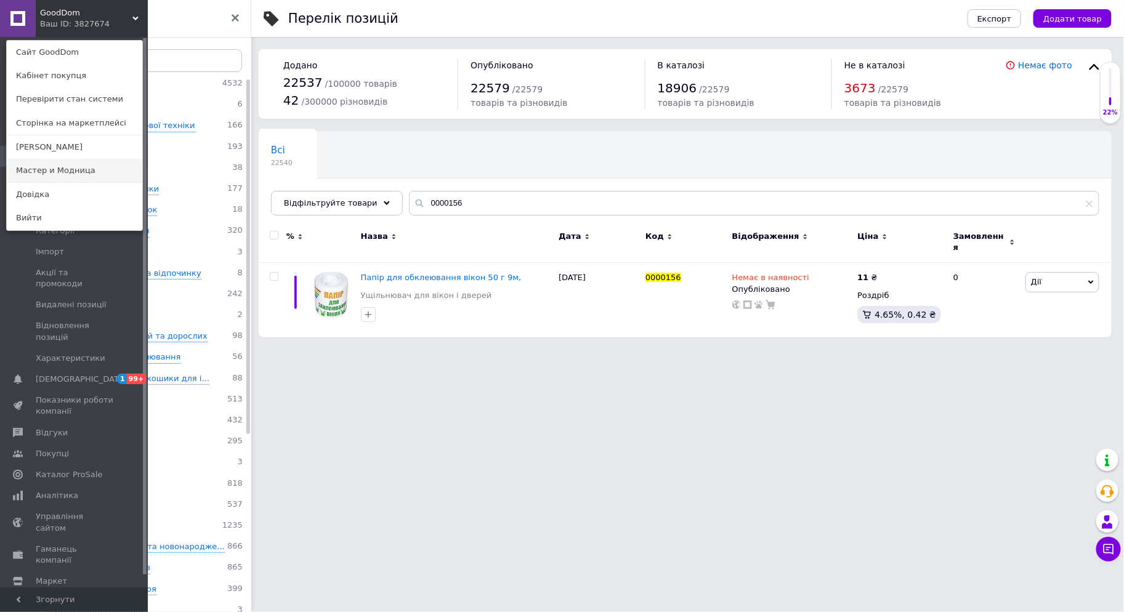
click at [69, 168] on link "Мастер и Модница" at bounding box center [75, 170] width 136 height 23
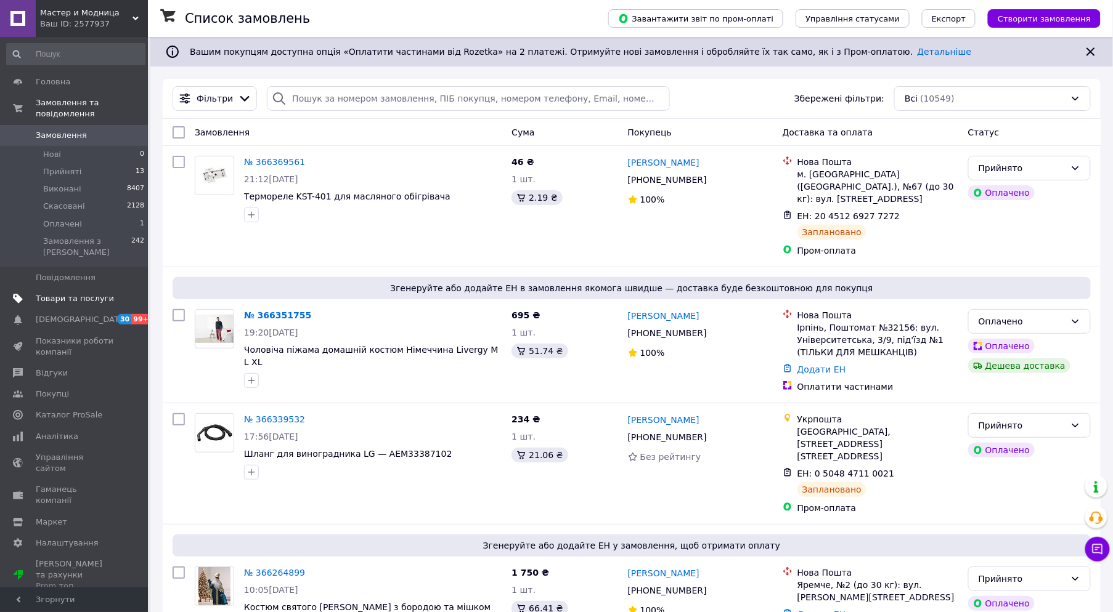
click at [83, 293] on span "Товари та послуги" at bounding box center [75, 298] width 78 height 11
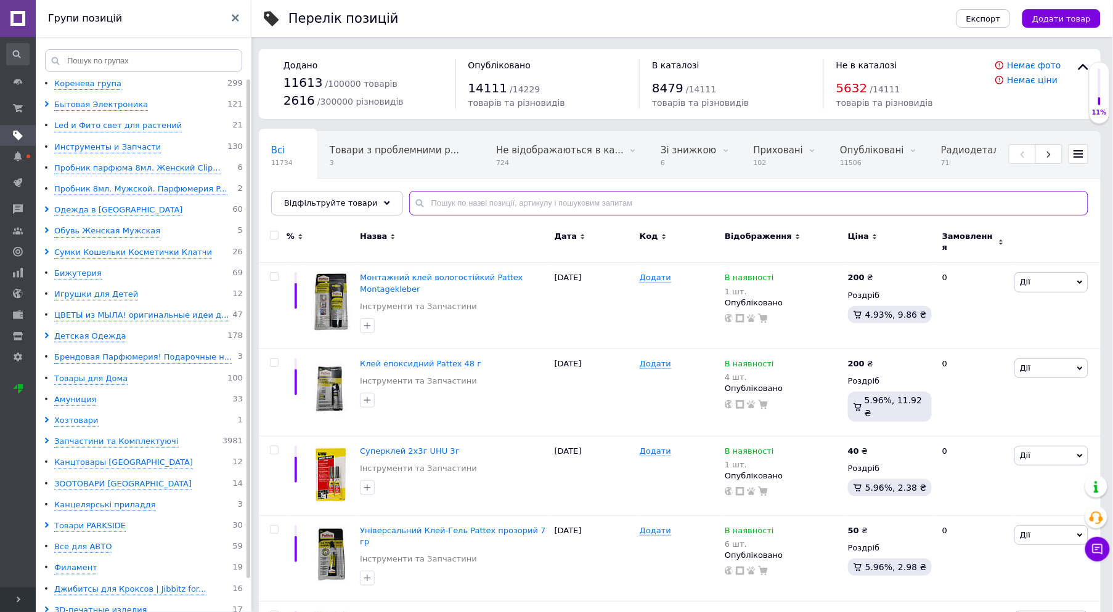
click at [463, 203] on input "text" at bounding box center [748, 203] width 679 height 25
paste input "0000156"
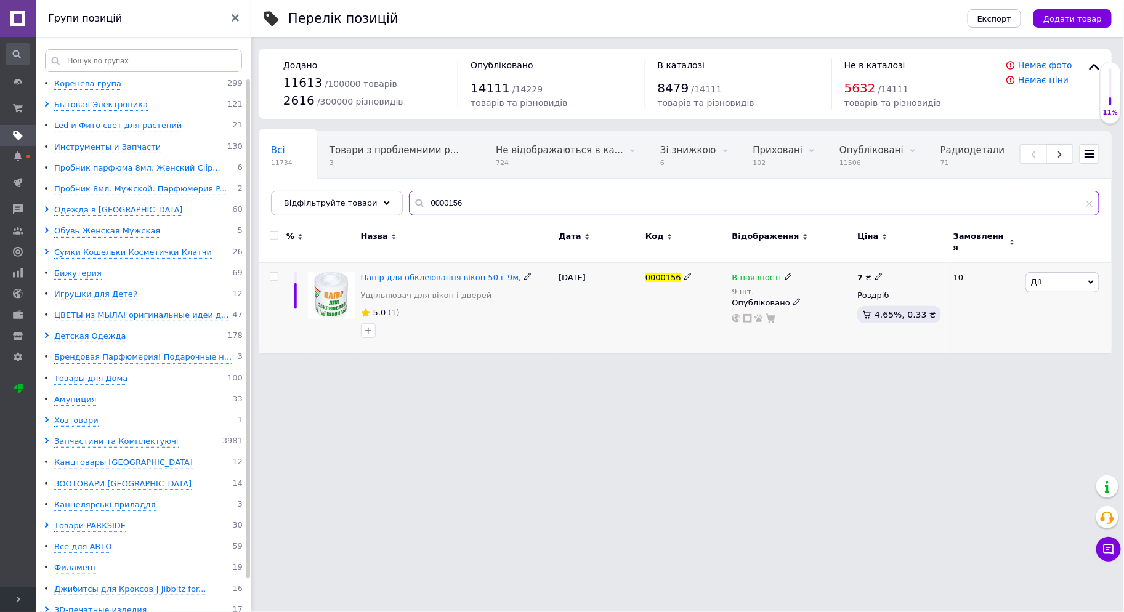
type input "0000156"
click at [785, 273] on icon at bounding box center [788, 276] width 7 height 7
click at [856, 287] on li "Немає в наявності" at bounding box center [855, 293] width 117 height 17
drag, startPoint x: 837, startPoint y: 310, endPoint x: 791, endPoint y: 312, distance: 45.7
click at [791, 312] on div "Наявність Немає в наявності В наявності Під замовлення Готово до відправки Зали…" at bounding box center [874, 286] width 168 height 100
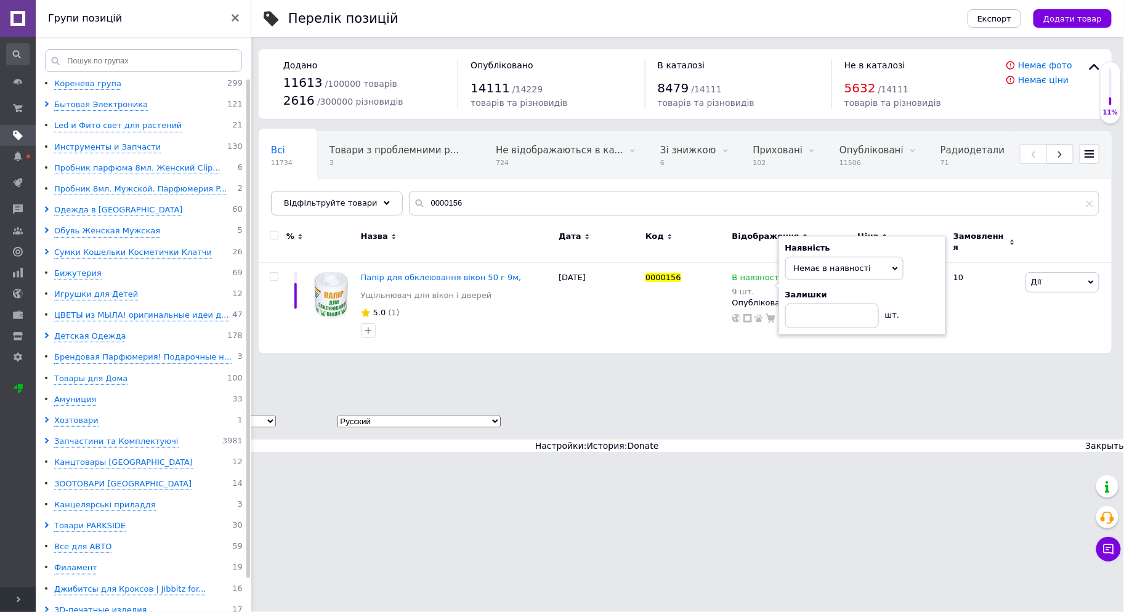
click at [943, 384] on html "Мастер и Модница Ваш ID: 2577937 Сайт Мастер и Модница Кабінет покупця Перевіри…" at bounding box center [562, 226] width 1124 height 452
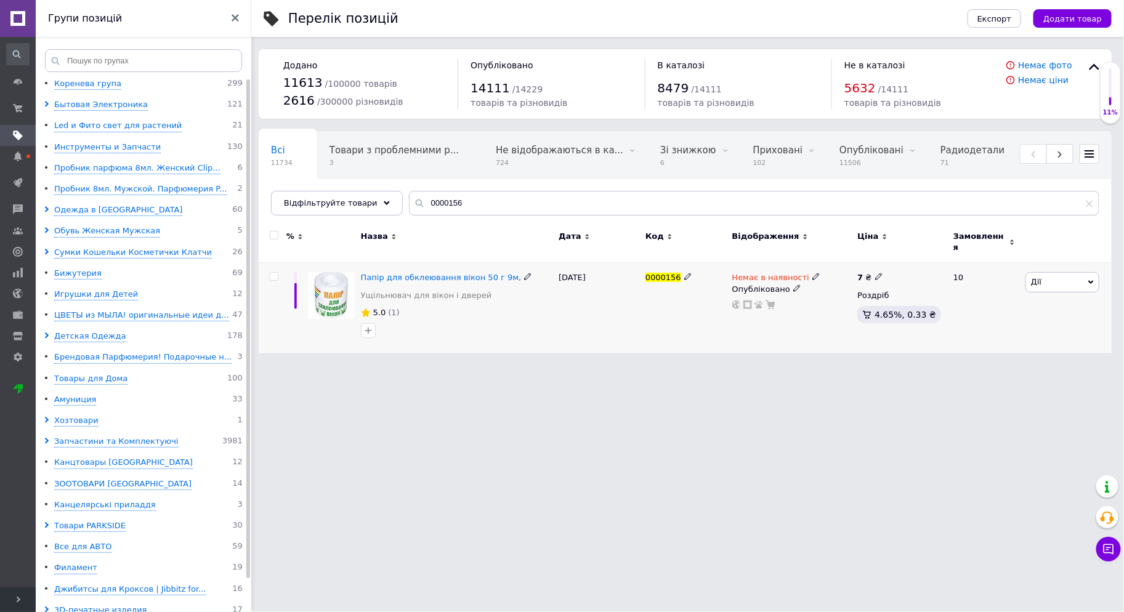
click at [877, 274] on use at bounding box center [878, 277] width 7 height 7
drag, startPoint x: 907, startPoint y: 254, endPoint x: 886, endPoint y: 262, distance: 22.2
click at [888, 258] on div "Ціна 7 Валюта ₴ $ EUR CHF GBP ¥ PLN ₸ MDL HUF KGS CNY TRY KRW lei" at bounding box center [968, 278] width 168 height 103
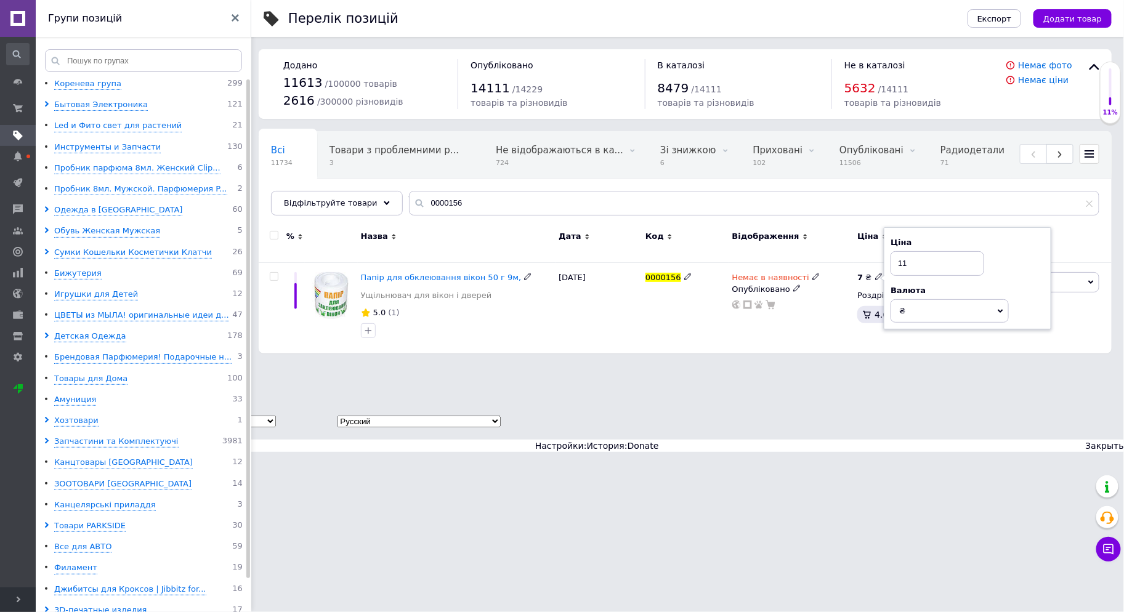
type input "11"
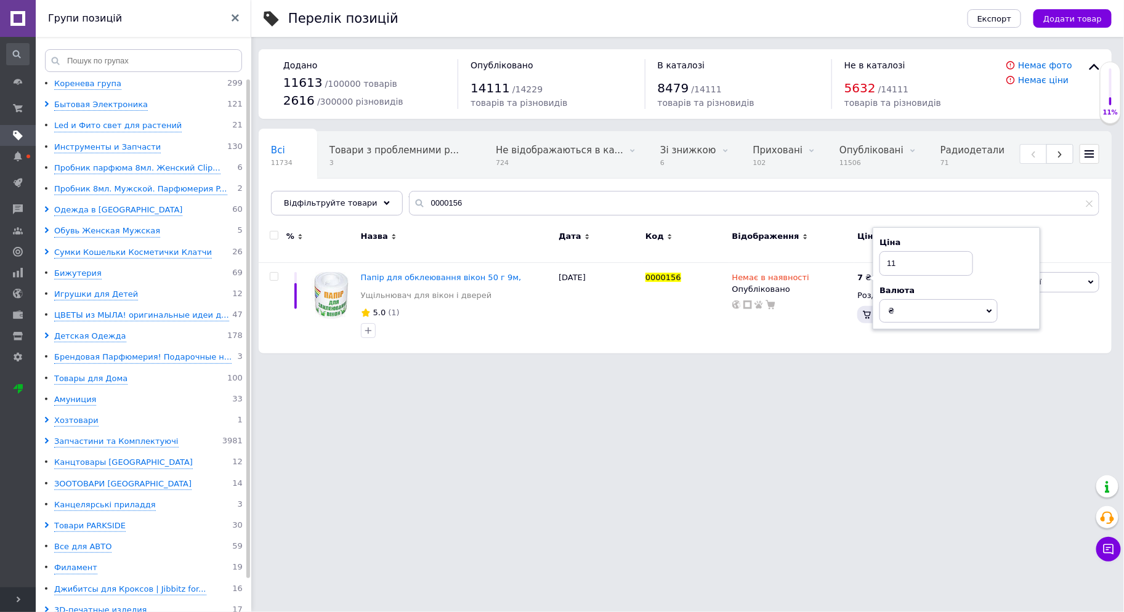
click at [915, 366] on html "Мастер и Модница Ваш ID: 2577937 Сайт Мастер и Модница Кабінет покупця Перевіри…" at bounding box center [562, 183] width 1124 height 366
click at [15, 607] on span "Розгорнути" at bounding box center [18, 600] width 36 height 25
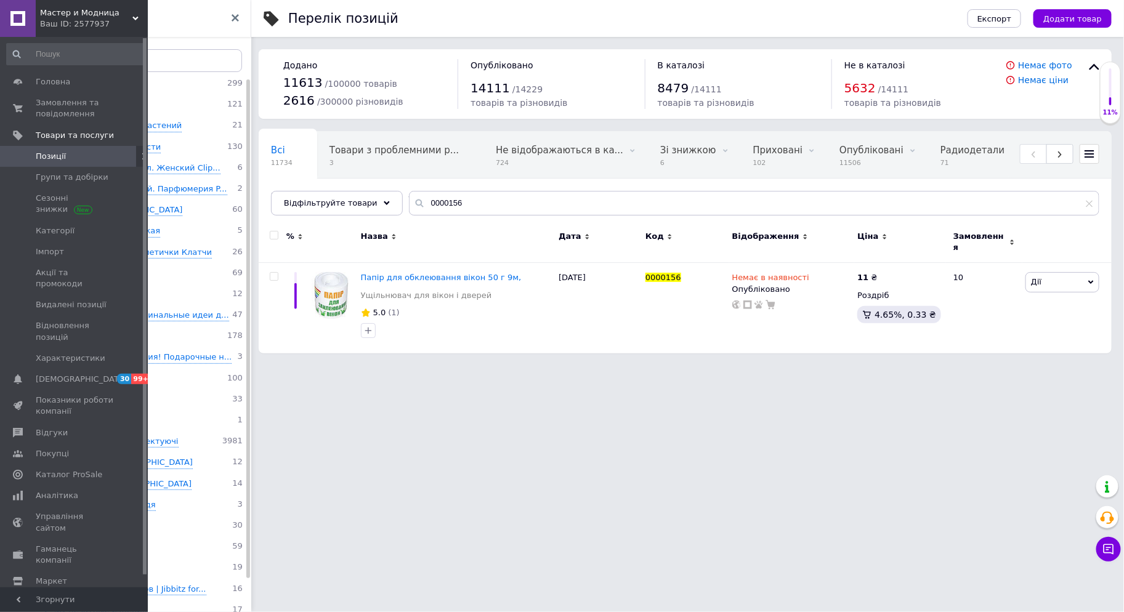
click at [60, 15] on span "Мастер и Модница" at bounding box center [86, 12] width 92 height 11
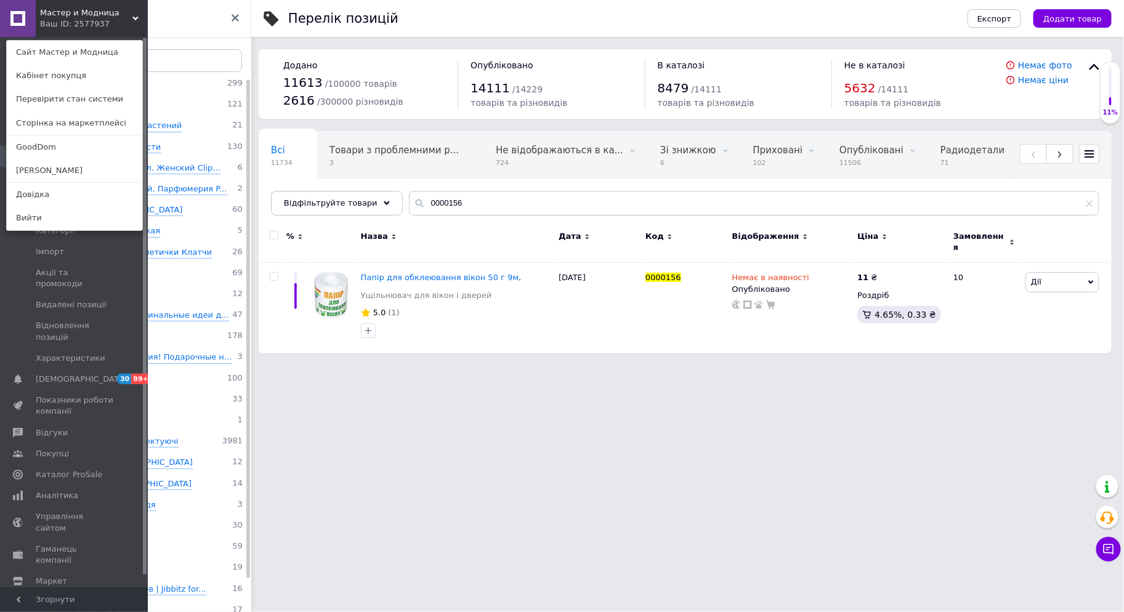
click at [46, 145] on link "GoodDom" at bounding box center [75, 147] width 136 height 23
